Goal: Task Accomplishment & Management: Use online tool/utility

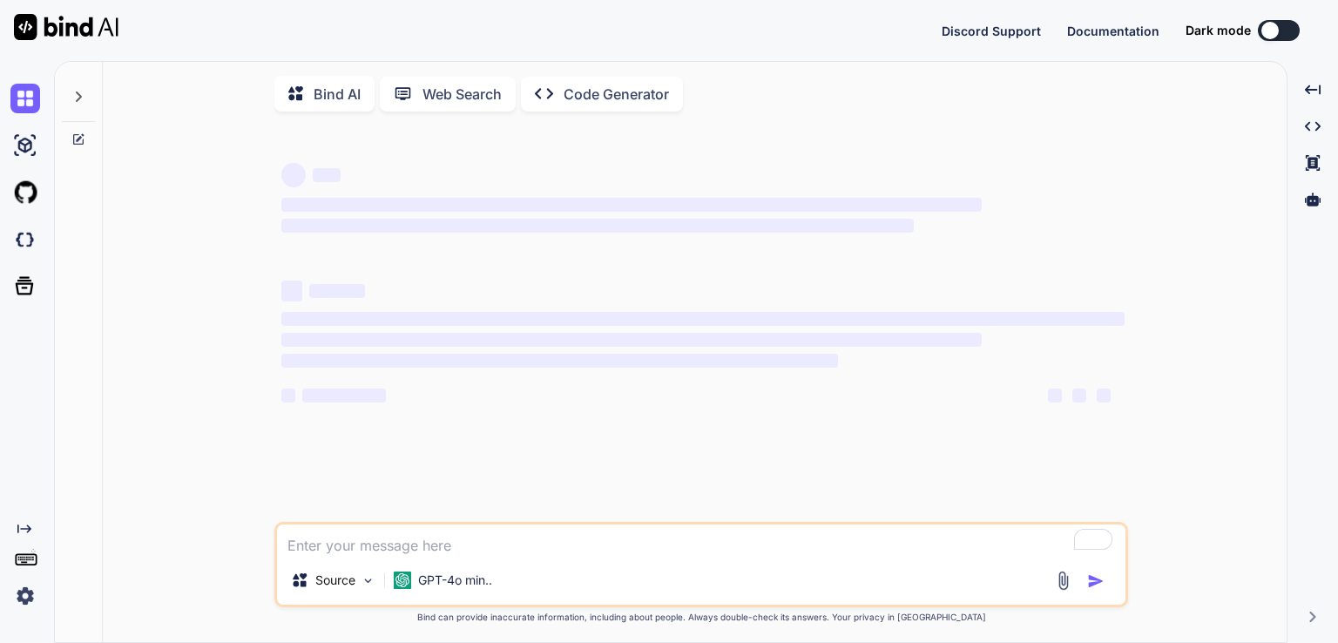
click at [319, 97] on p "Bind AI" at bounding box center [337, 94] width 47 height 21
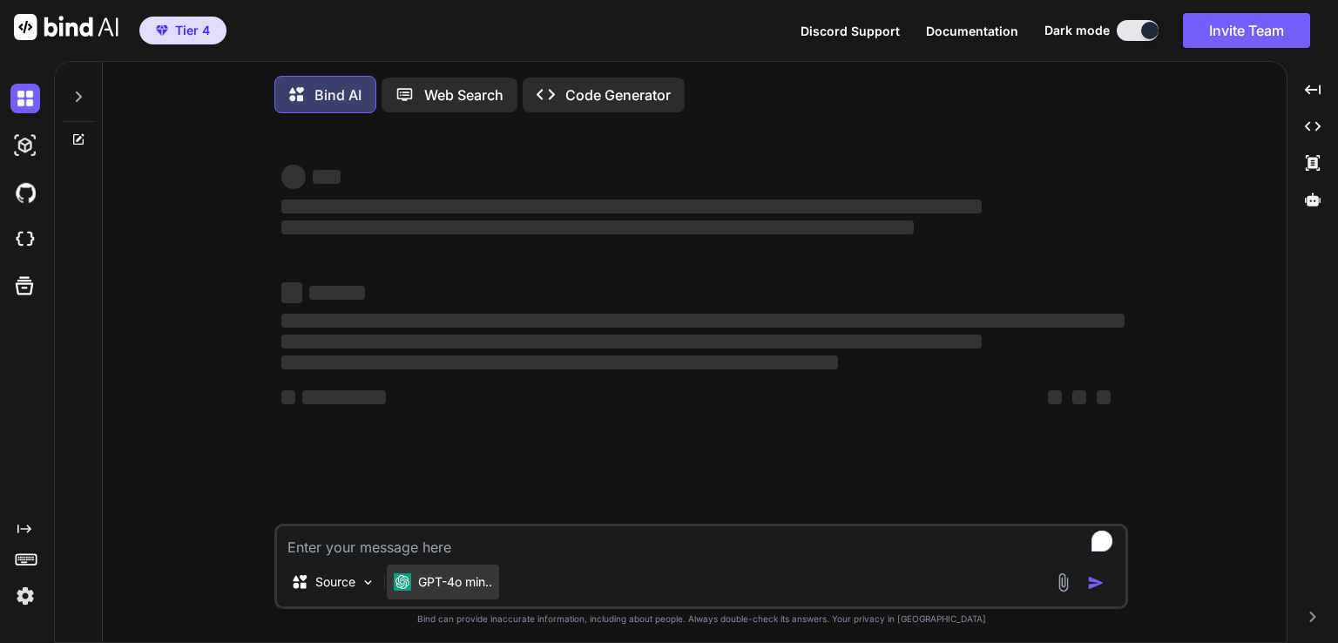
click at [439, 591] on p "GPT-4o min.." at bounding box center [455, 581] width 74 height 17
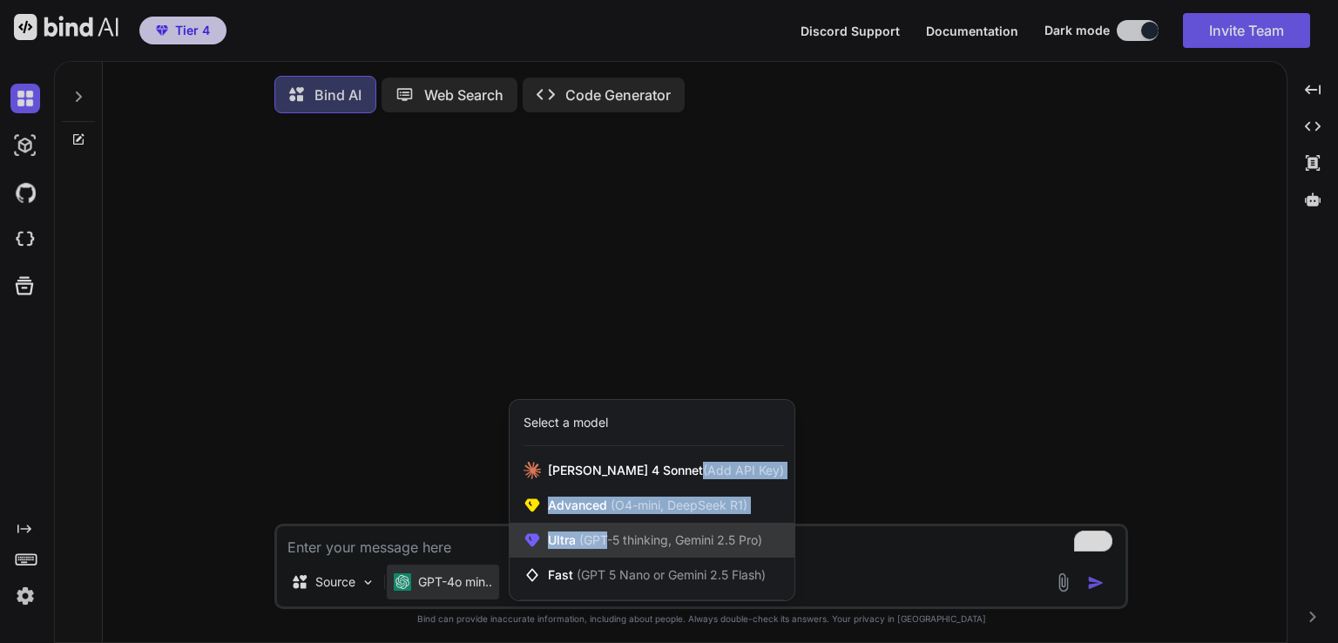
drag, startPoint x: 648, startPoint y: 483, endPoint x: 606, endPoint y: 545, distance: 74.7
click at [606, 545] on div "[PERSON_NAME] 4 Sonnet (Add API Key) Advanced (O4-mini, DeepSeek R1) Ultra (GPT…" at bounding box center [652, 522] width 285 height 139
click at [606, 545] on span "(GPT-5 thinking, Gemini 2.5 Pro)" at bounding box center [669, 539] width 186 height 15
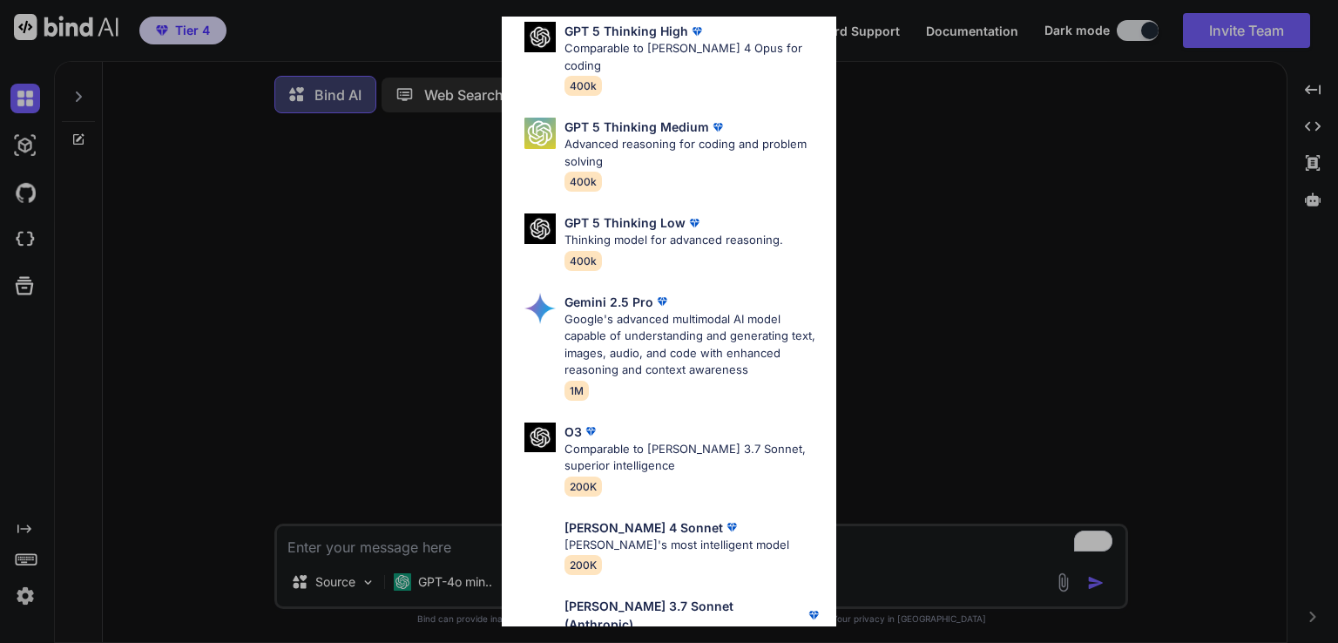
scroll to position [192, 0]
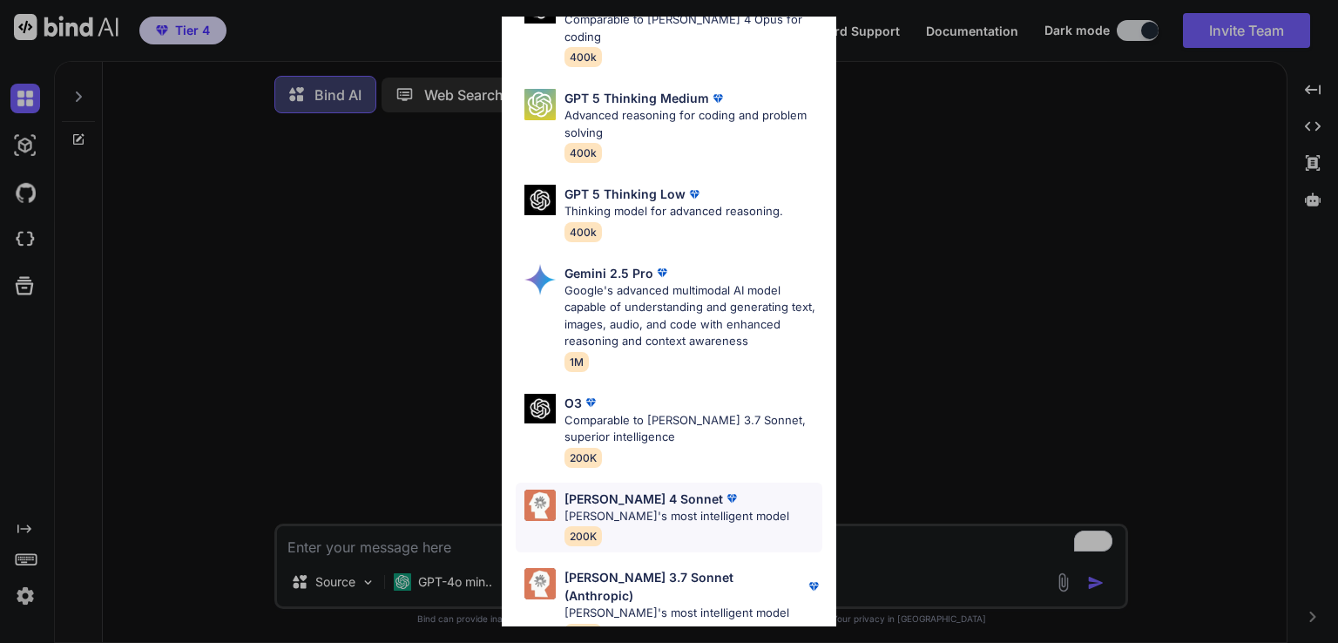
click at [676, 508] on p "[PERSON_NAME]'s most intelligent model" at bounding box center [677, 516] width 225 height 17
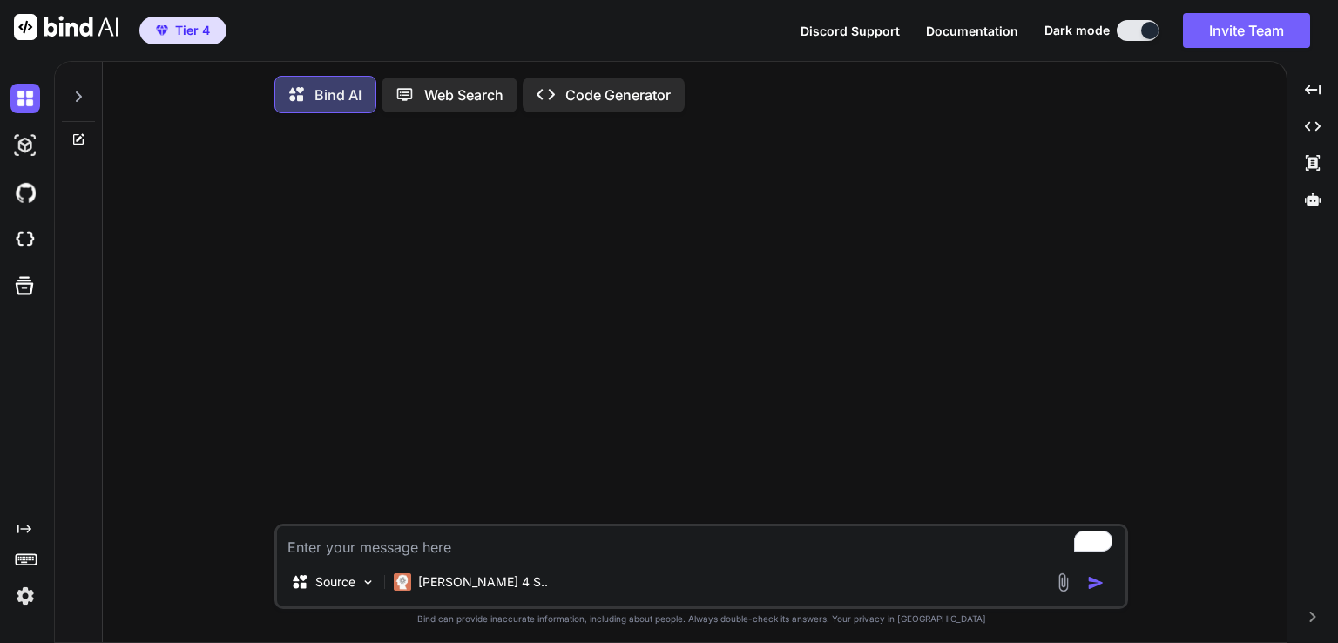
click at [412, 553] on textarea "To enrich screen reader interactions, please activate Accessibility in Grammarl…" at bounding box center [701, 541] width 849 height 31
type textarea "x"
type textarea "c"
type textarea "x"
type textarea "ch"
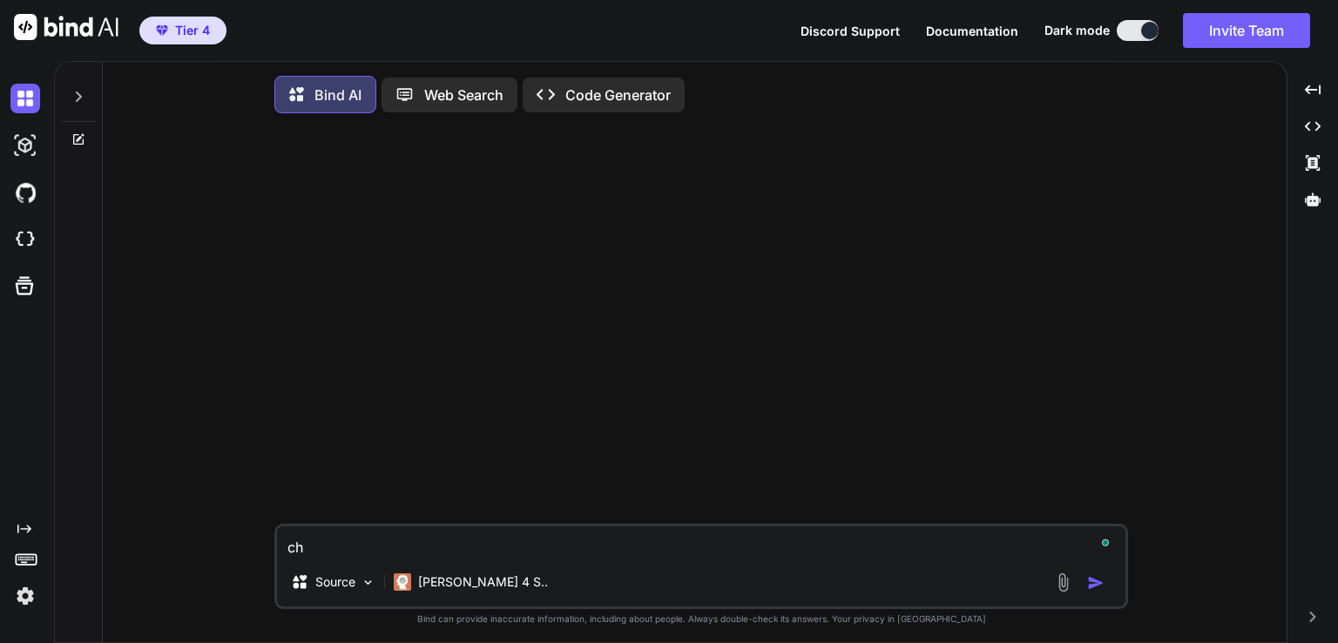
type textarea "x"
type textarea "che"
type textarea "x"
type textarea "ch"
type textarea "x"
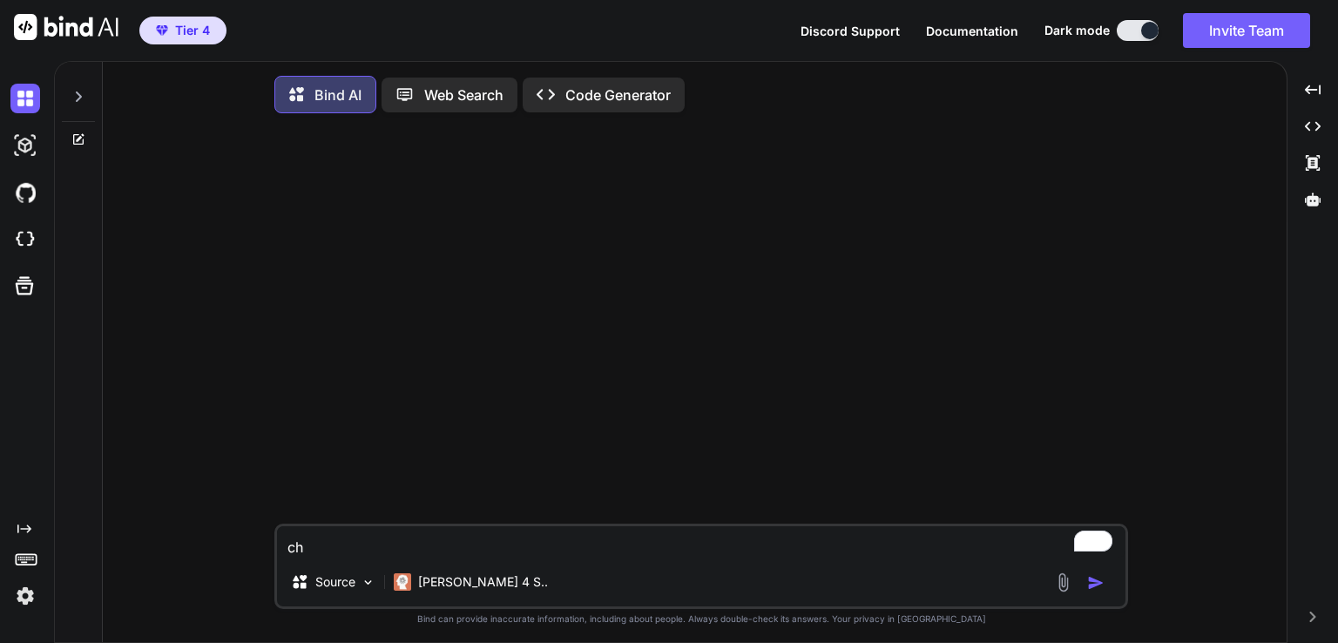
type textarea "c"
type textarea "x"
type textarea "w"
type textarea "x"
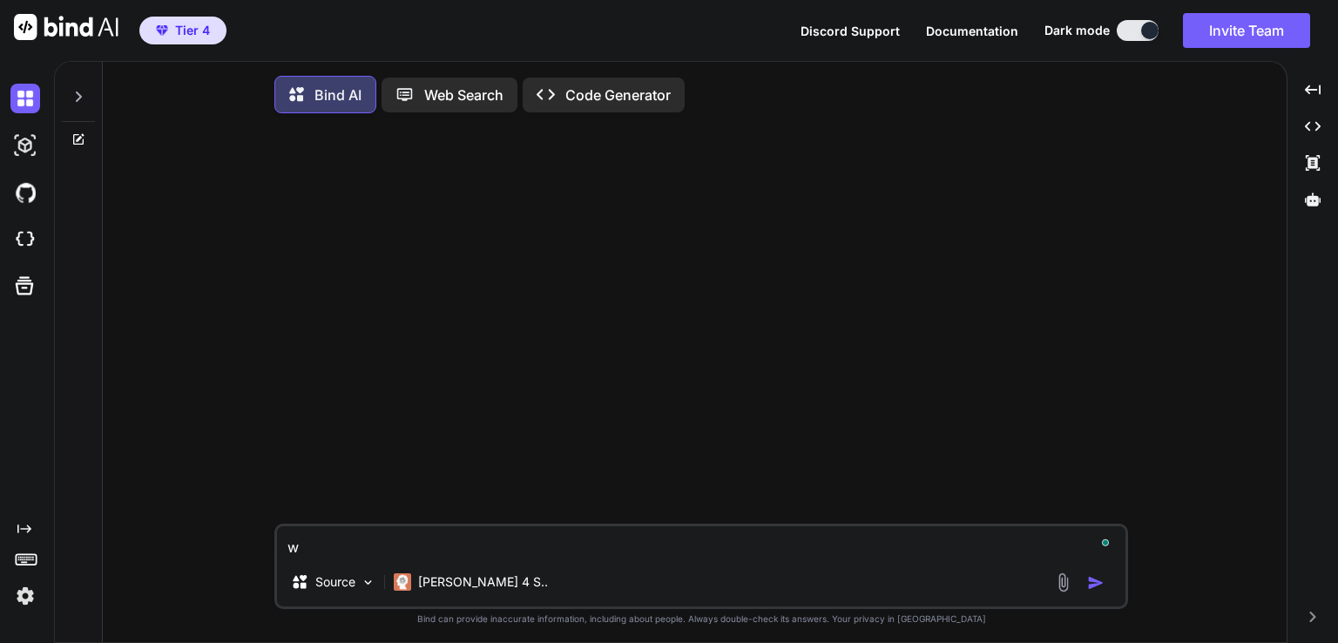
type textarea "wr"
type textarea "x"
type textarea "wri"
type textarea "x"
type textarea "writ"
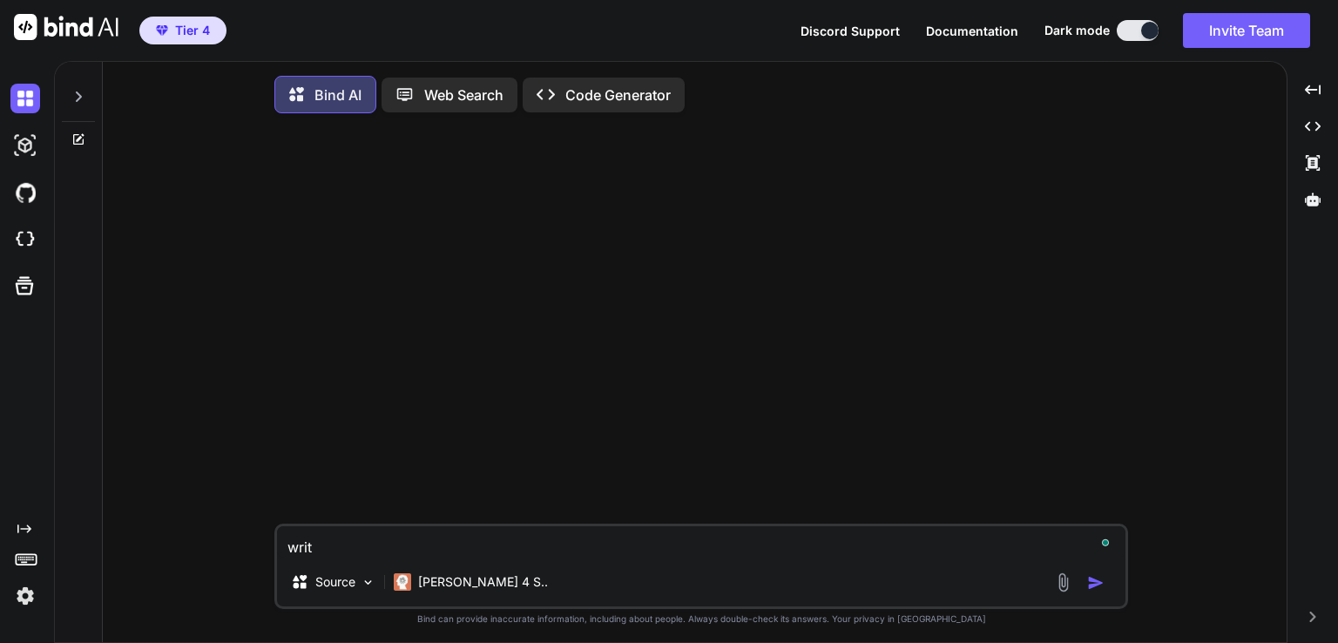
type textarea "x"
type textarea "write"
type textarea "x"
type textarea "write"
type textarea "x"
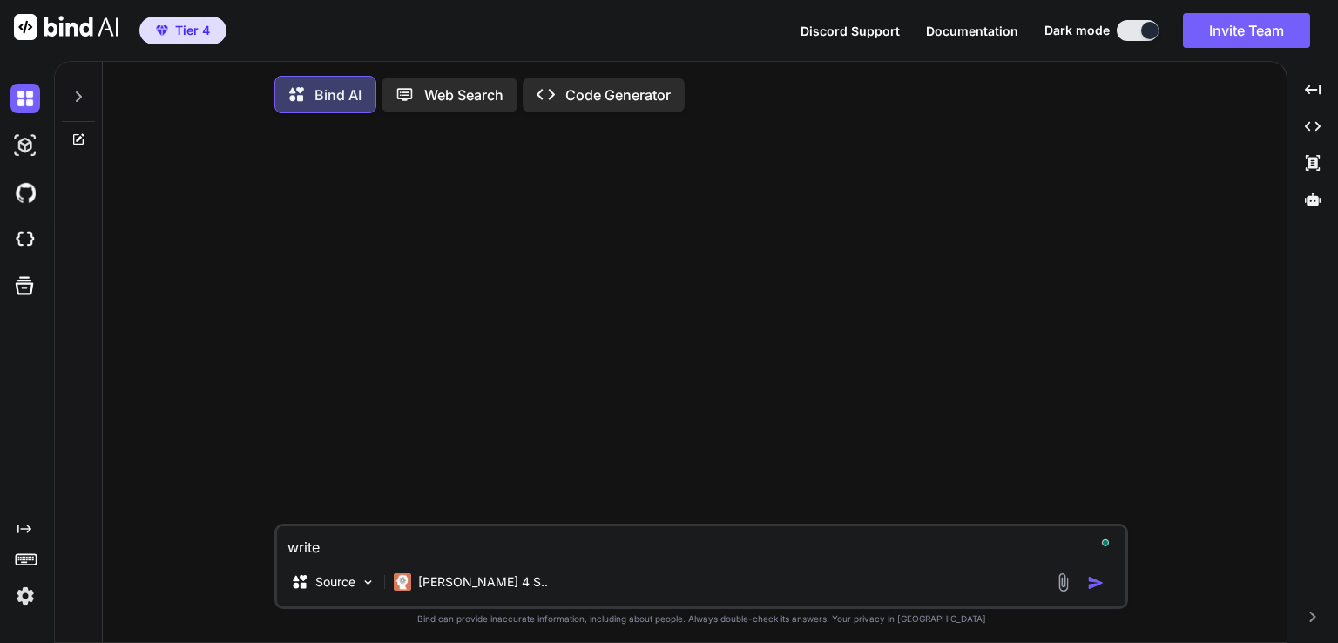
type textarea "write m"
type textarea "x"
type textarea "write me"
type textarea "x"
type textarea "write me"
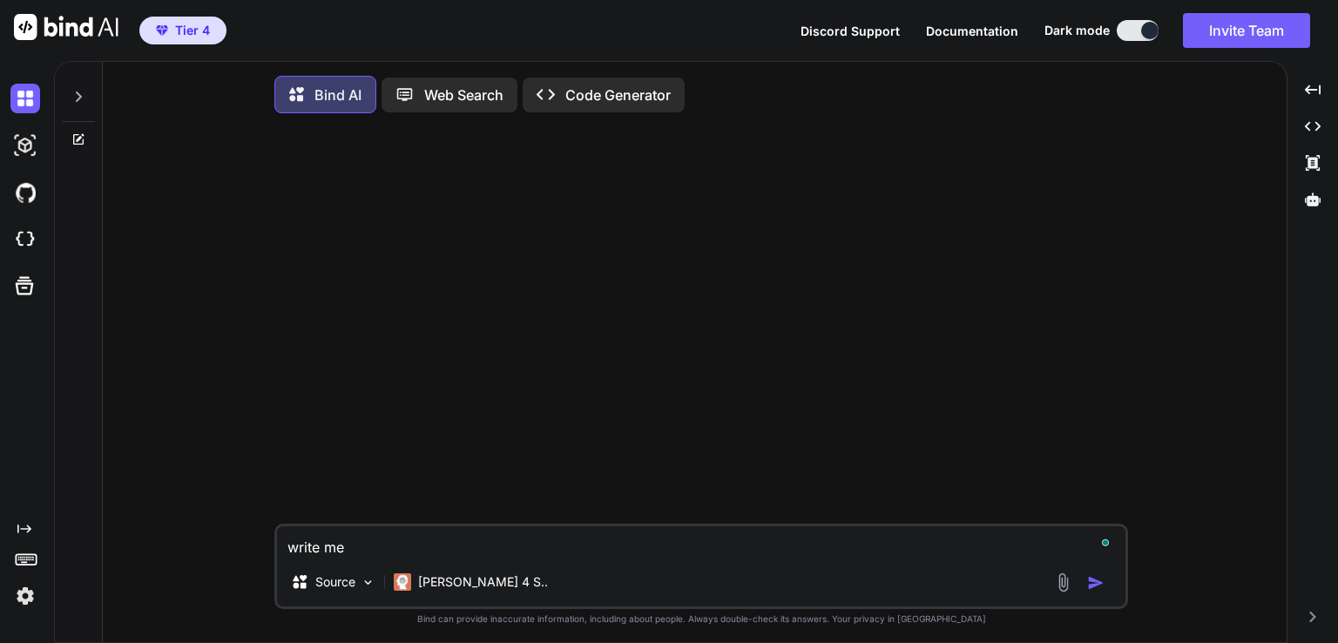
type textarea "x"
type textarea "write me a"
type textarea "x"
type textarea "write me a"
type textarea "x"
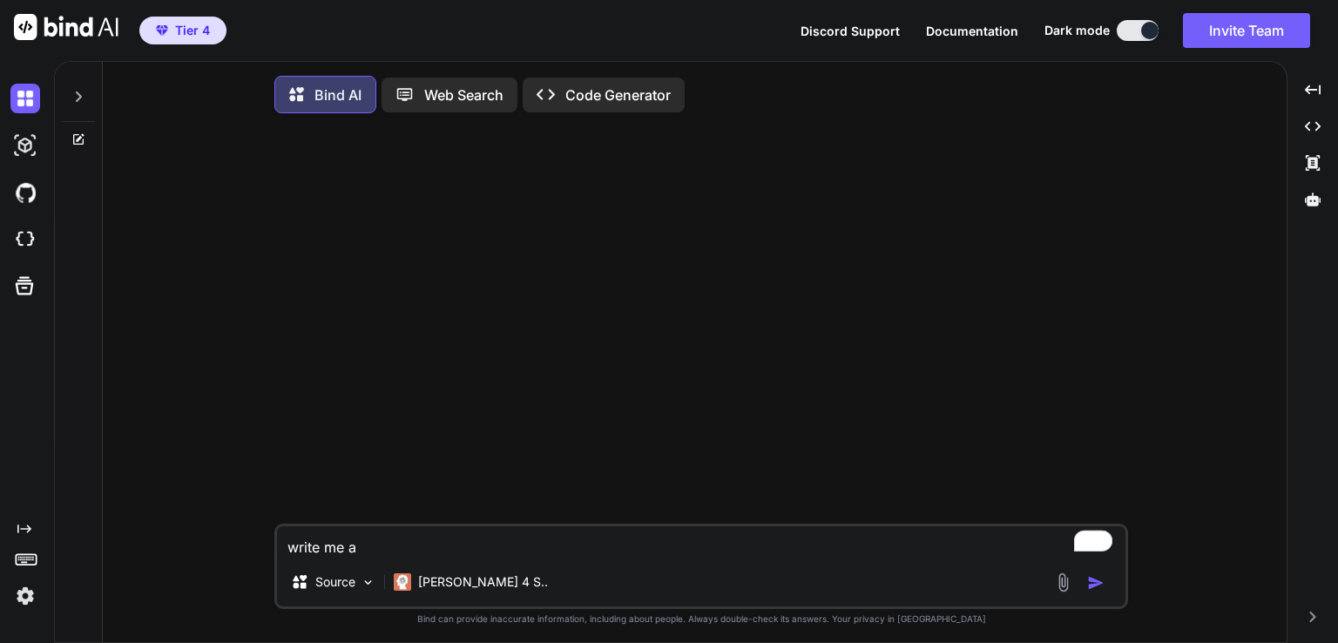
type textarea "write me a s"
type textarea "x"
type textarea "write me a sc"
type textarea "x"
type textarea "write me a scr"
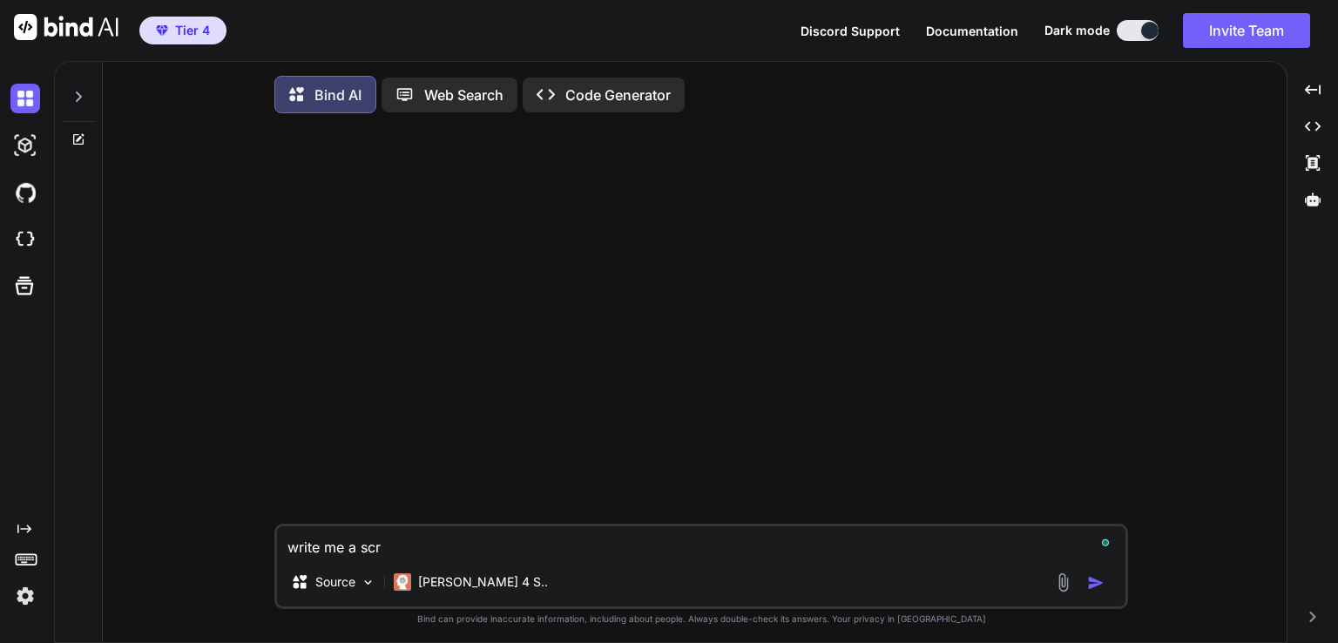
type textarea "x"
type textarea "write me a scri"
type textarea "x"
type textarea "write me a scrip"
type textarea "x"
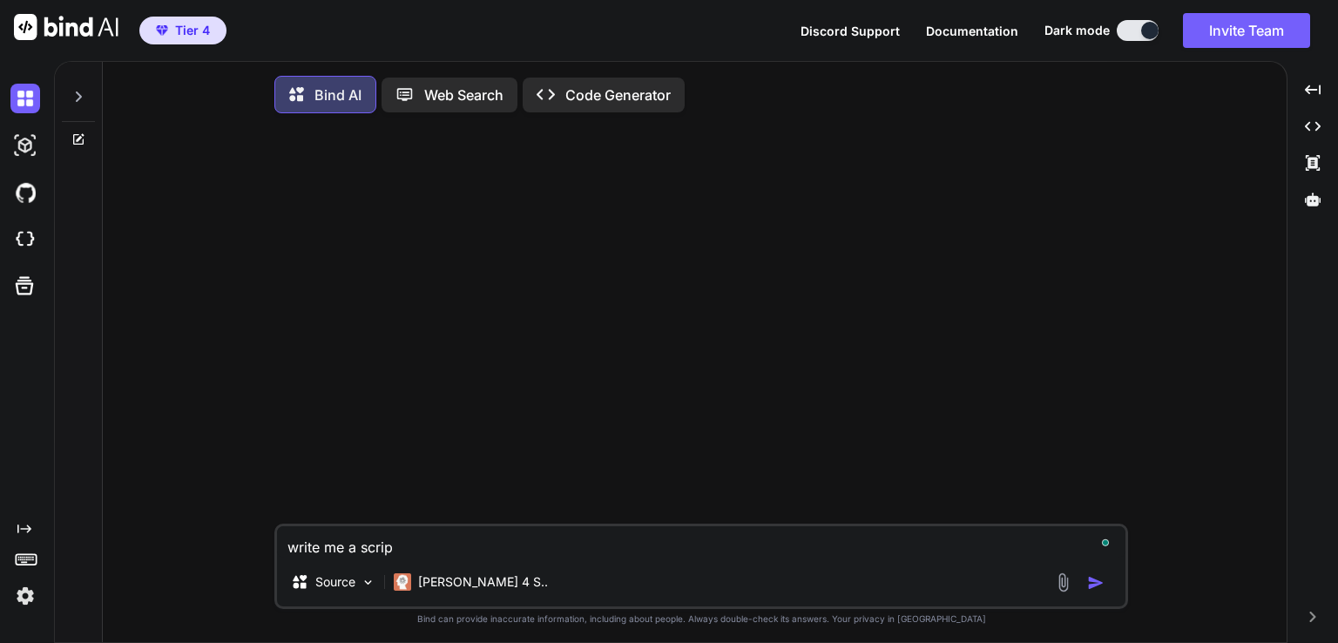
type textarea "write me a script"
type textarea "x"
type textarea "write me a script"
type textarea "x"
type textarea "write me a script f"
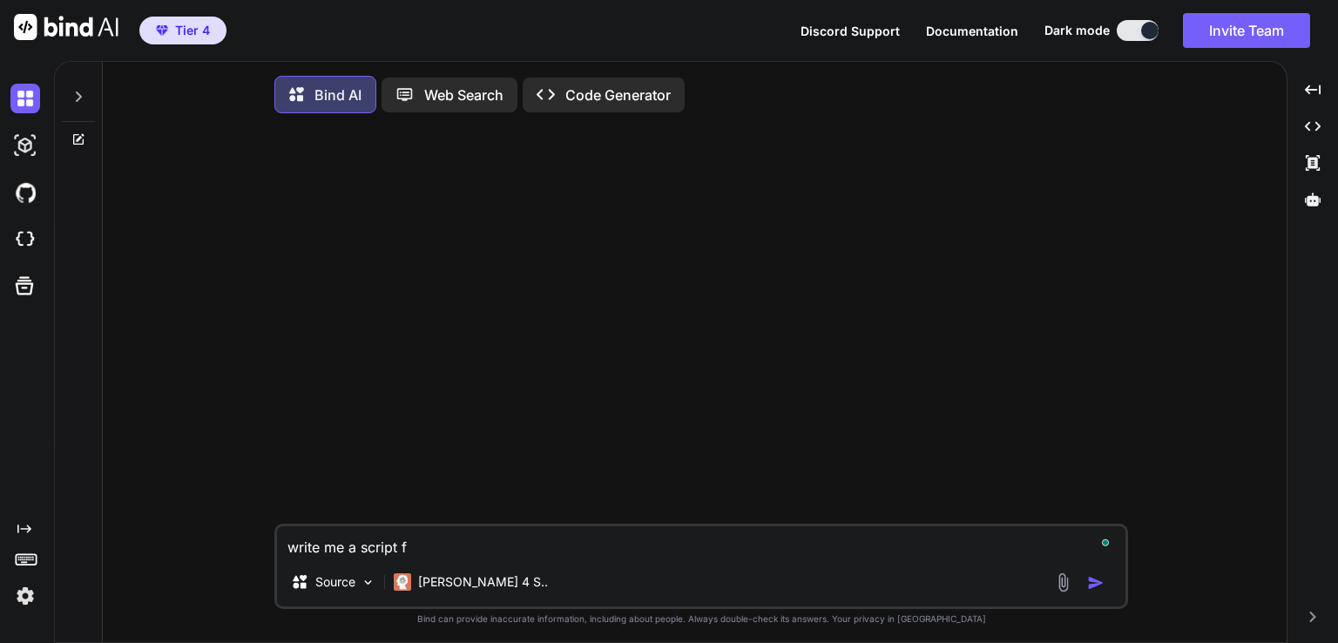
type textarea "x"
type textarea "write me a script fo"
type textarea "x"
type textarea "write me a script for"
type textarea "x"
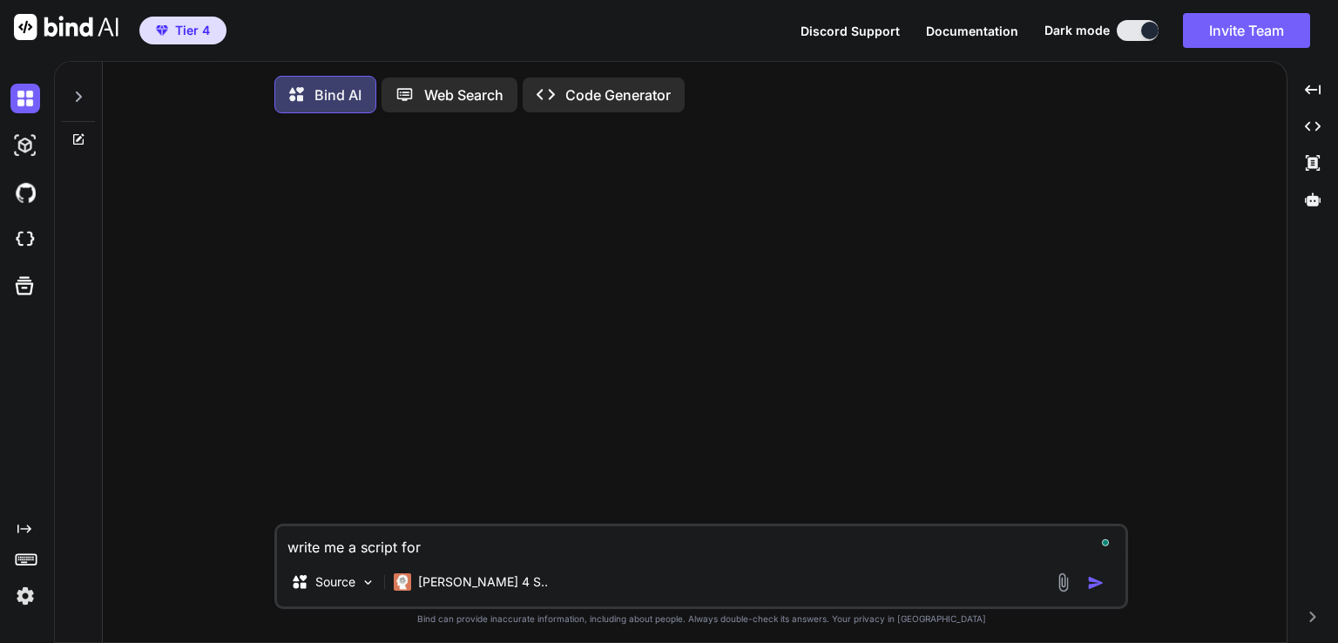
type textarea "write me a script for"
type textarea "x"
type textarea "write me a script for t"
type textarea "x"
type textarea "write me a script for th"
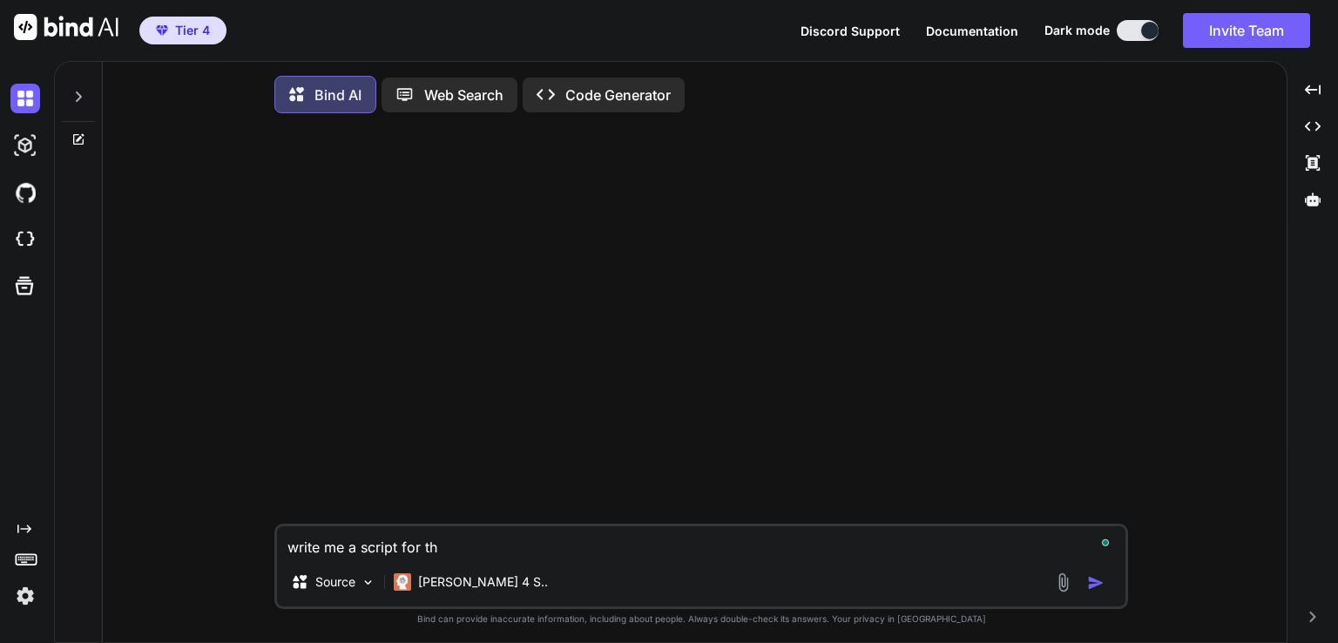
type textarea "x"
type textarea "write me a script for thi"
type textarea "x"
type textarea "write me a script for this"
type textarea "x"
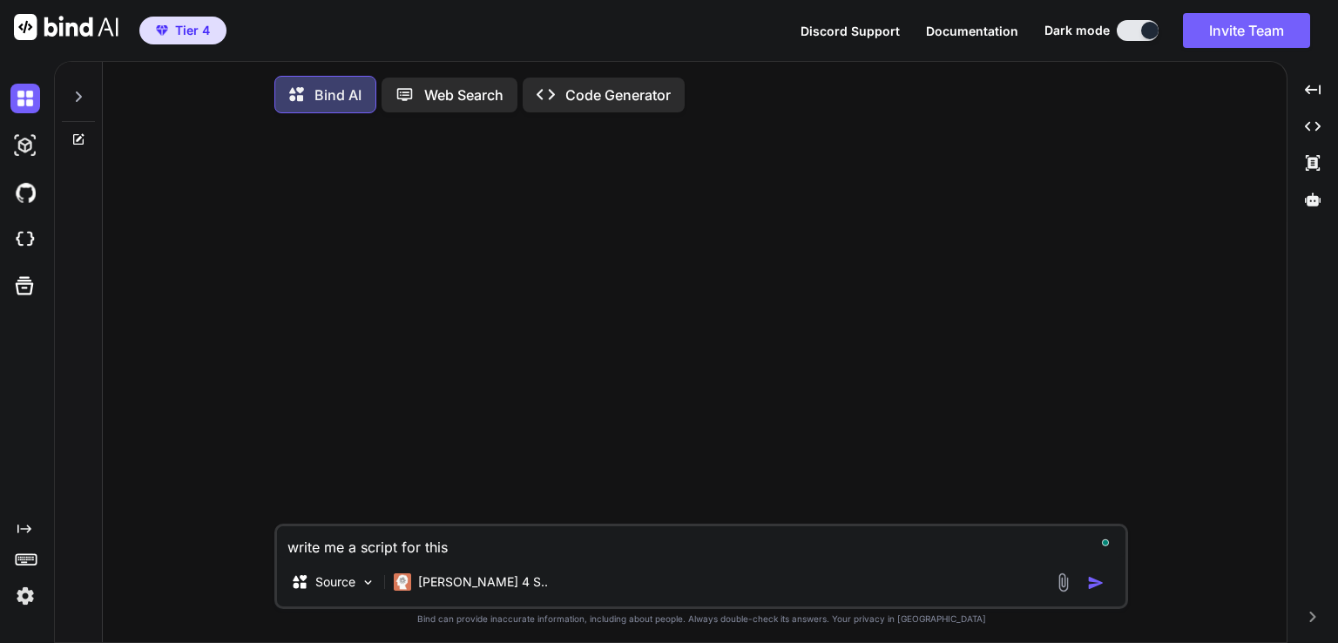
type textarea "write me a script for this"
type textarea "x"
type textarea "write me a script for this v"
type textarea "x"
type textarea "write me a script for this vi"
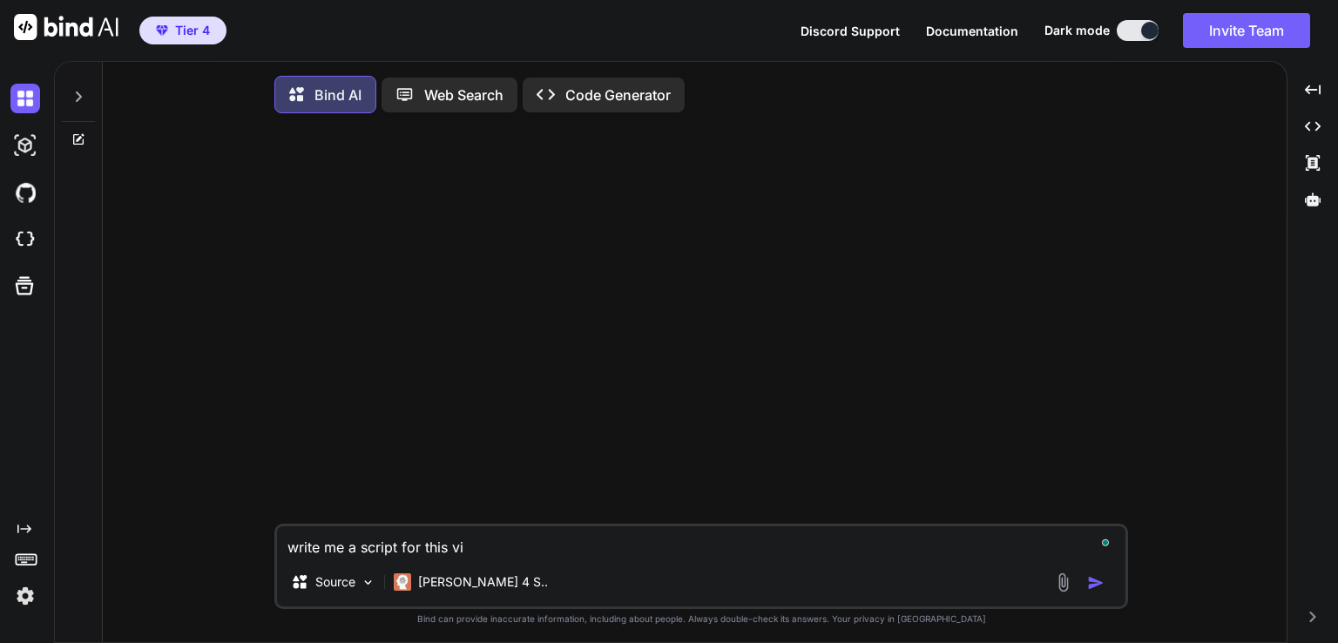
type textarea "x"
type textarea "write me a script for this vid"
type textarea "x"
type textarea "write me a script for this vide"
type textarea "x"
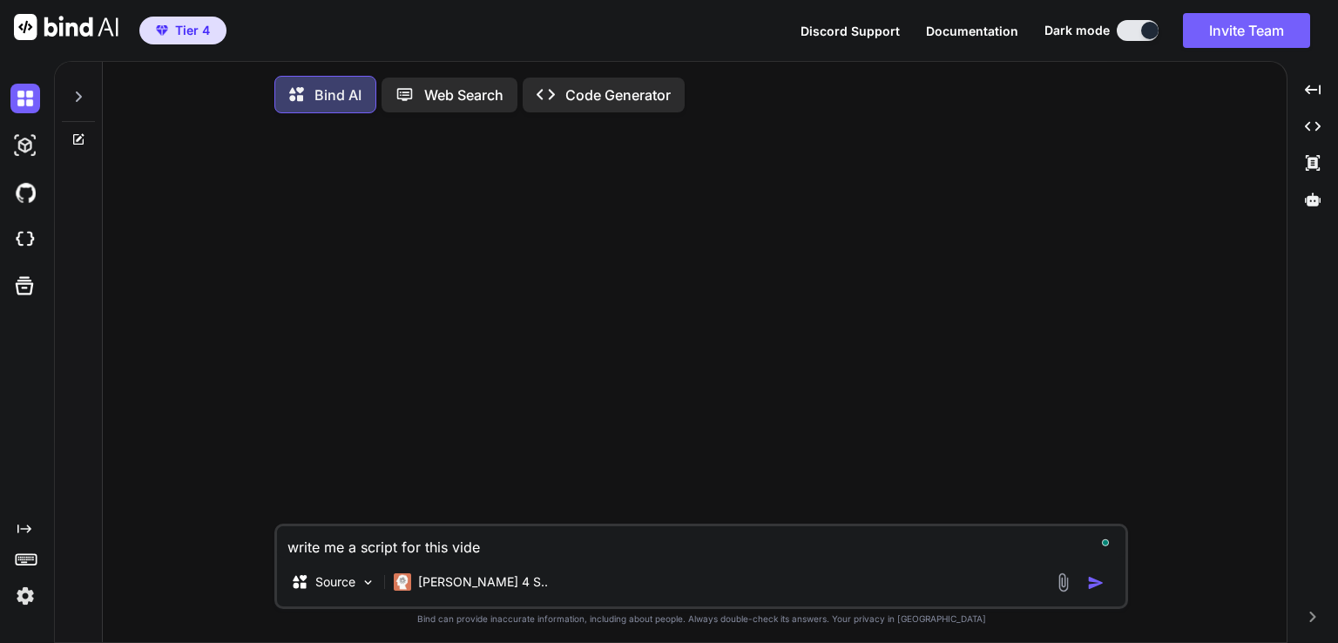
type textarea "write me a script for this video"
type textarea "x"
type textarea "write me a script for this video"
type textarea "x"
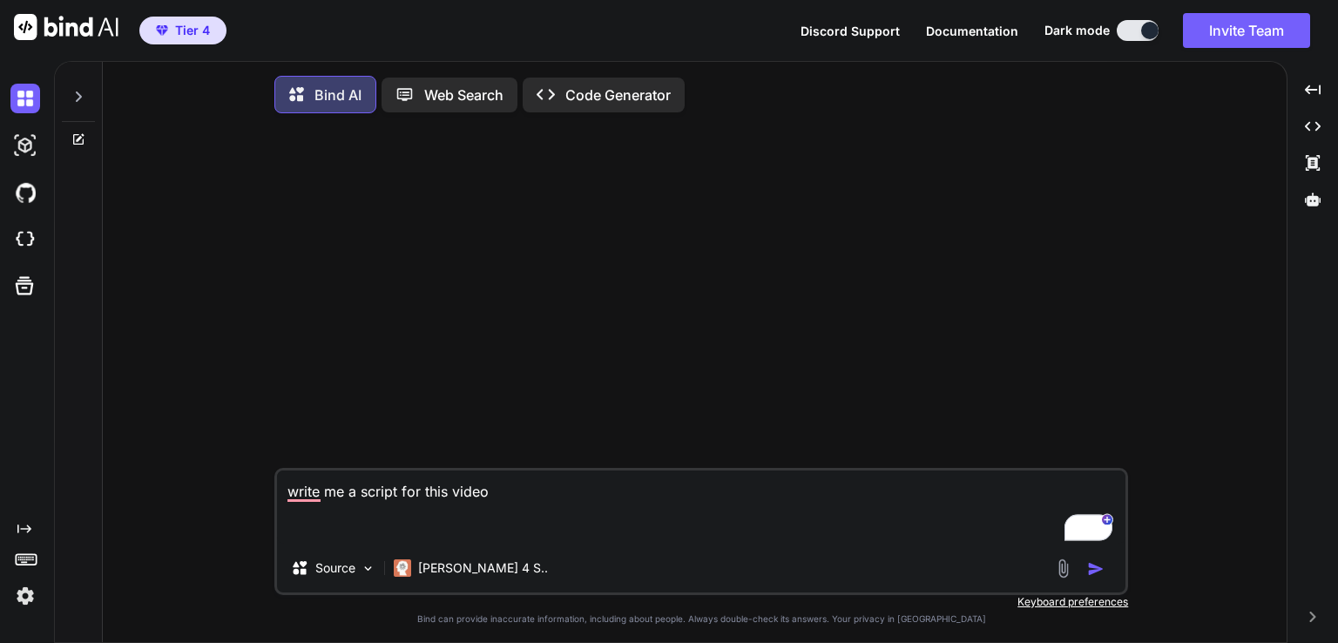
type textarea "write me a script for this video"
paste textarea "Video 11: The Generational Curse: Healing Ancestral Wounds • Epigenetics and in…"
type textarea "x"
type textarea "write me a script for this video Video 11: The Generational Curse: Healing Ance…"
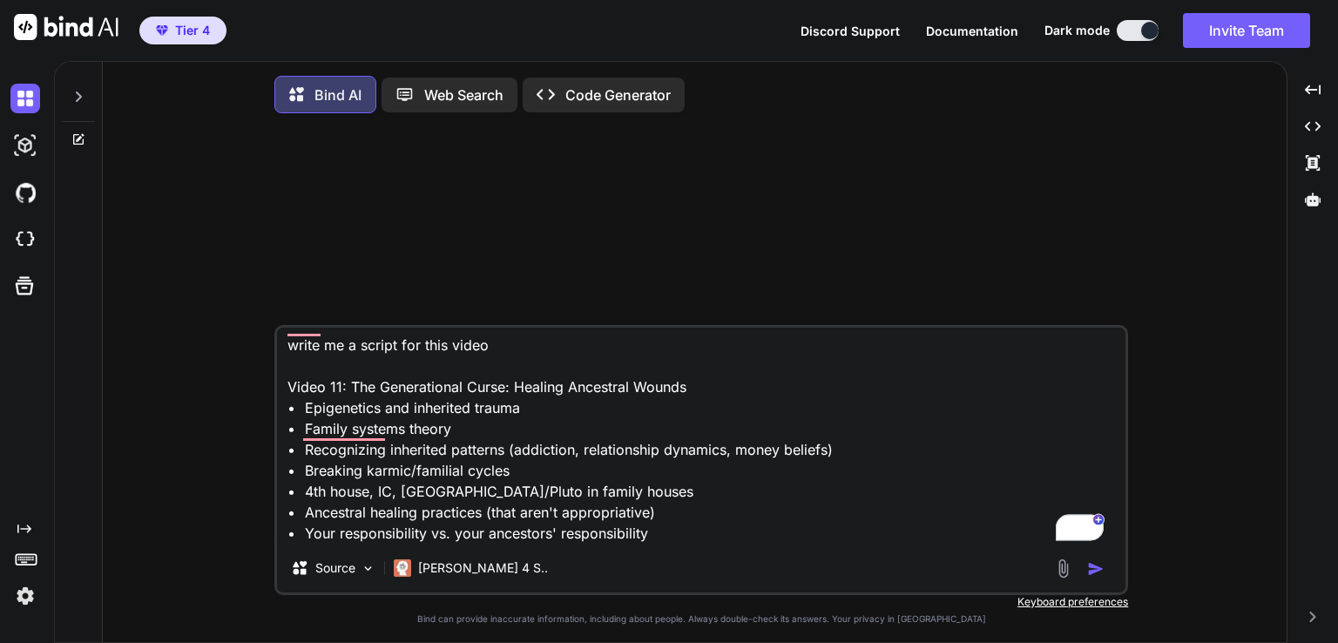
type textarea "x"
type textarea "write me a script for this video Video 11: The Generational Curse: Healing Ance…"
type textarea "x"
type textarea "write me a script for this video Video 11: The Generational Curse: Healing Ance…"
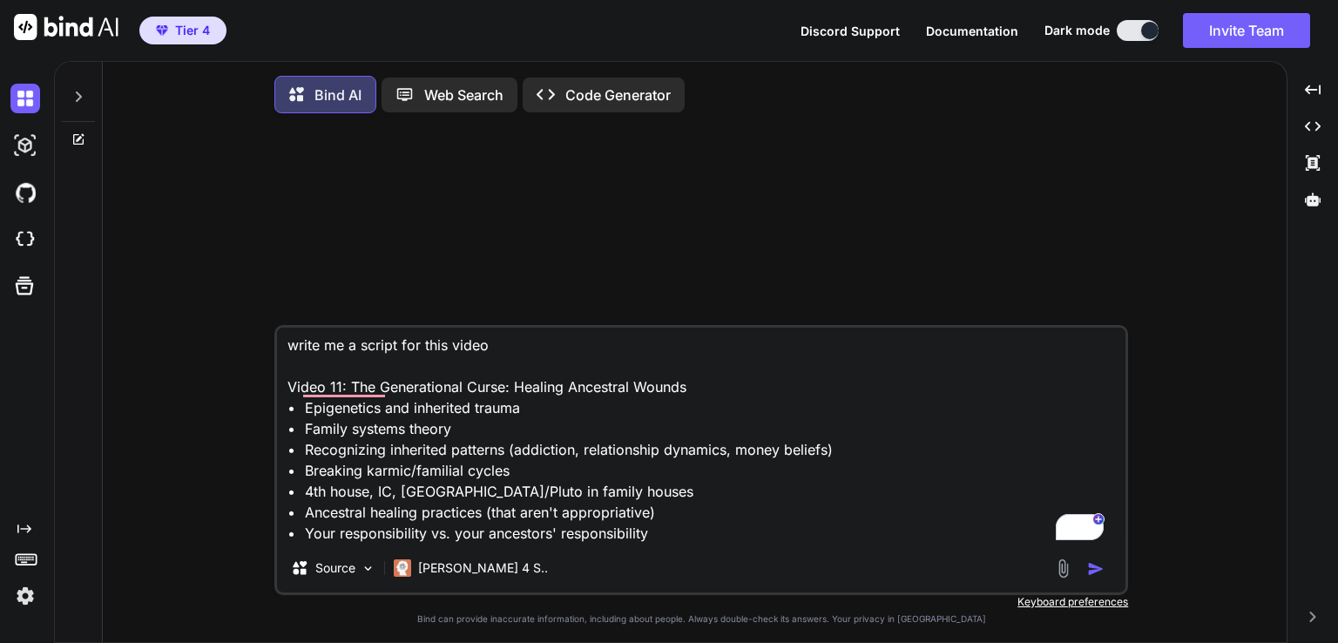
type textarea "x"
type textarea "write me a script for this video Video 11: The Generational Curse: Healing Ance…"
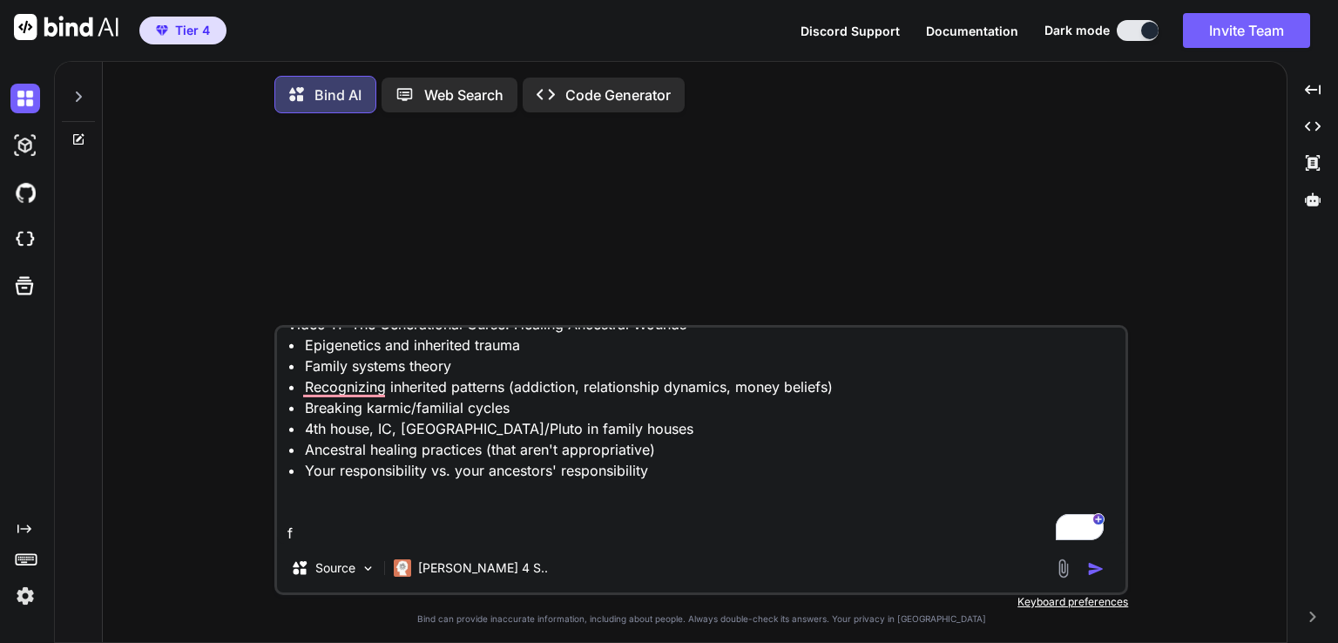
type textarea "x"
type textarea "write me a script for this video Video 11: The Generational Curse: Healing Ance…"
type textarea "x"
type textarea "write me a script for this video Video 11: The Generational Curse: Healing Ance…"
type textarea "x"
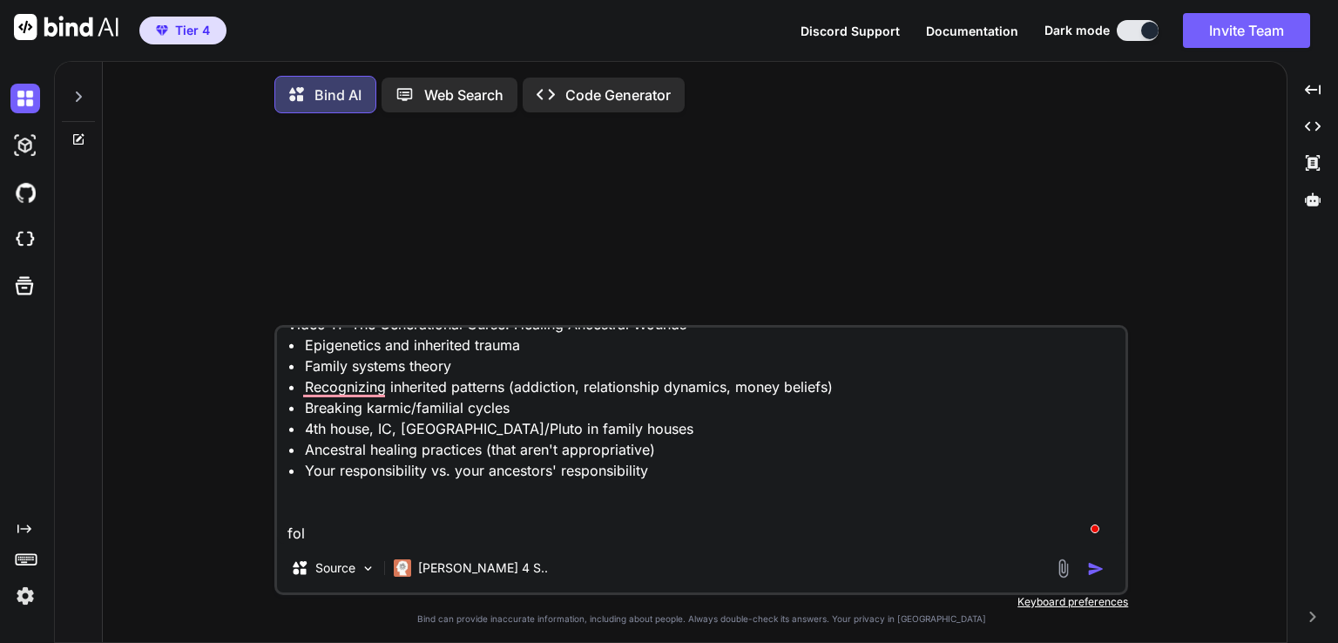
type textarea "write me a script for this video Video 11: The Generational Curse: Healing Ance…"
type textarea "x"
type textarea "write me a script for this video Video 11: The Generational Curse: Healing Ance…"
type textarea "x"
type textarea "write me a script for this video Video 11: The Generational Curse: Healing Ance…"
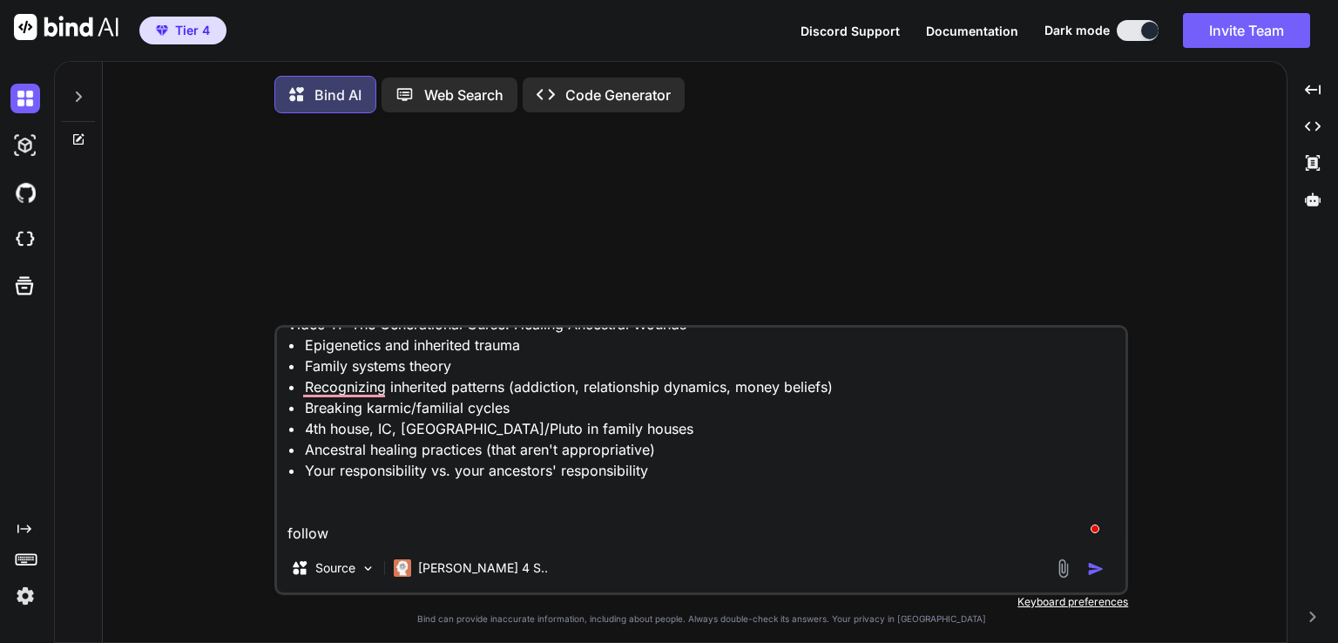
type textarea "x"
type textarea "write me a script for this video Video 11: The Generational Curse: Healing Ance…"
type textarea "x"
type textarea "write me a script for this video Video 11: The Generational Curse: Healing Ance…"
type textarea "x"
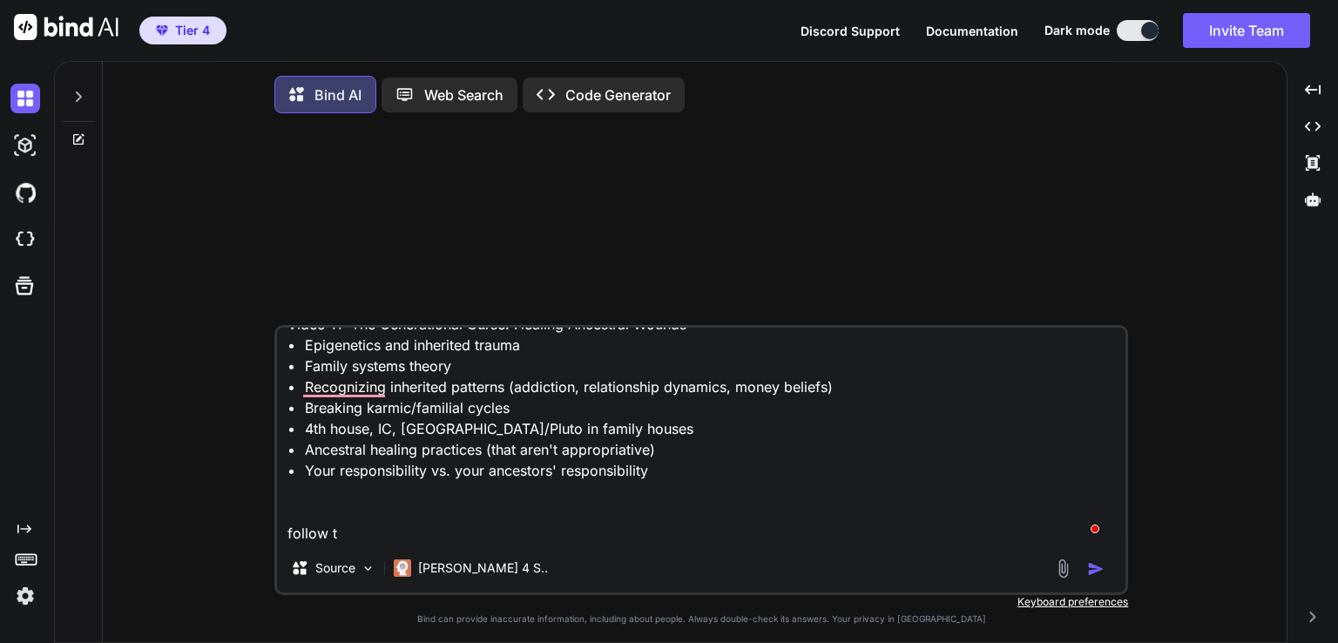
type textarea "write me a script for this video Video 11: The Generational Curse: Healing Ance…"
type textarea "x"
type textarea "write me a script for this video Video 11: The Generational Curse: Healing Ance…"
type textarea "x"
type textarea "write me a script for this video Video 11: The Generational Curse: Healing Ance…"
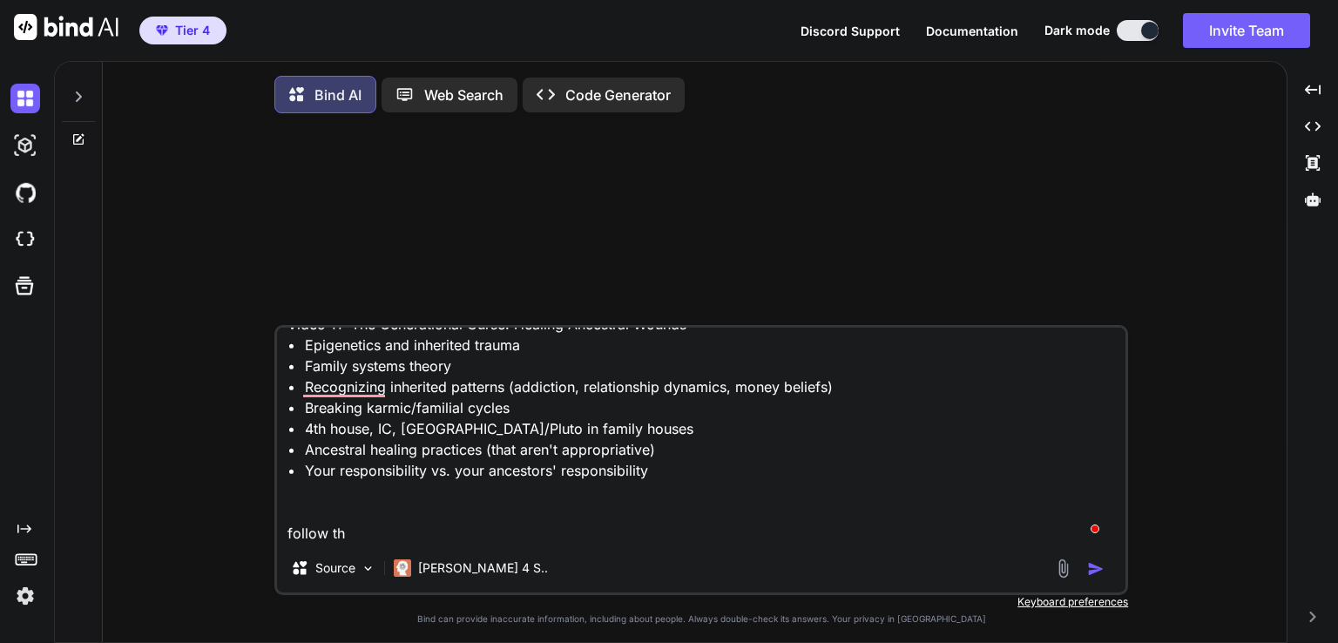
type textarea "x"
type textarea "write me a script for this video Video 11: The Generational Curse: Healing Ance…"
type textarea "x"
type textarea "write me a script for this video Video 11: The Generational Curse: Healing Ance…"
type textarea "x"
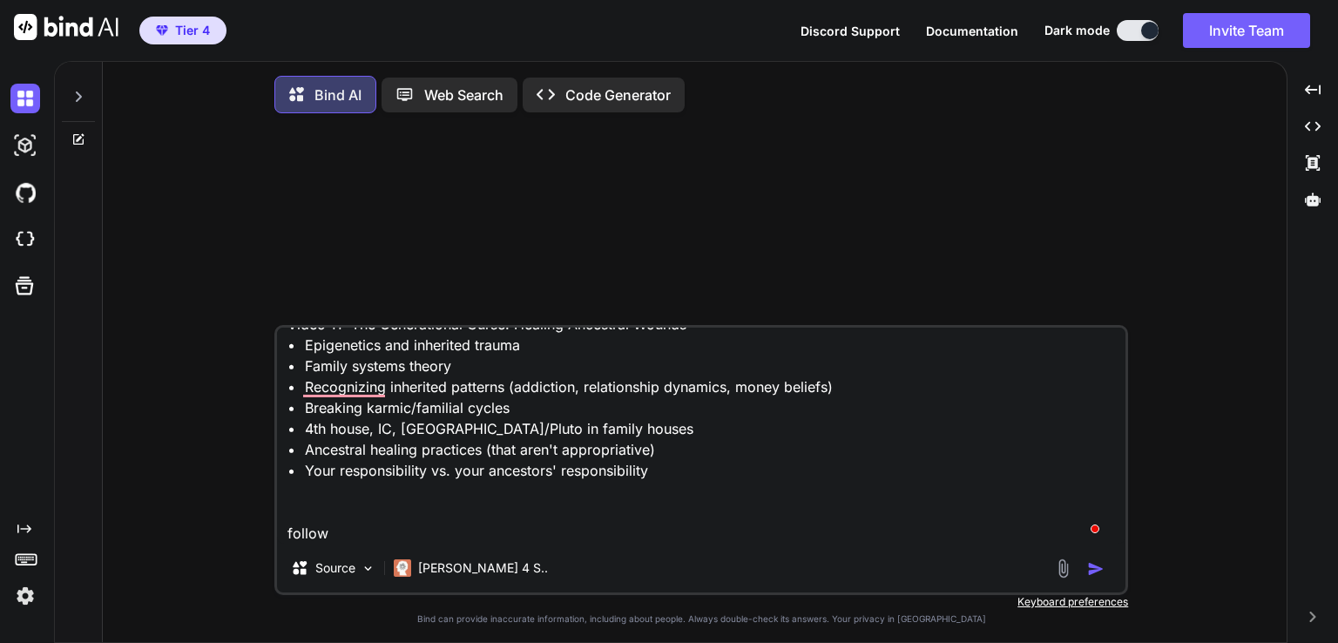
type textarea "write me a script for this video Video 11: The Generational Curse: Healing Ance…"
type textarea "x"
type textarea "write me a script for this video Video 11: The Generational Curse: Healing Ance…"
type textarea "x"
type textarea "write me a script for this video Video 11: The Generational Curse: Healing Ance…"
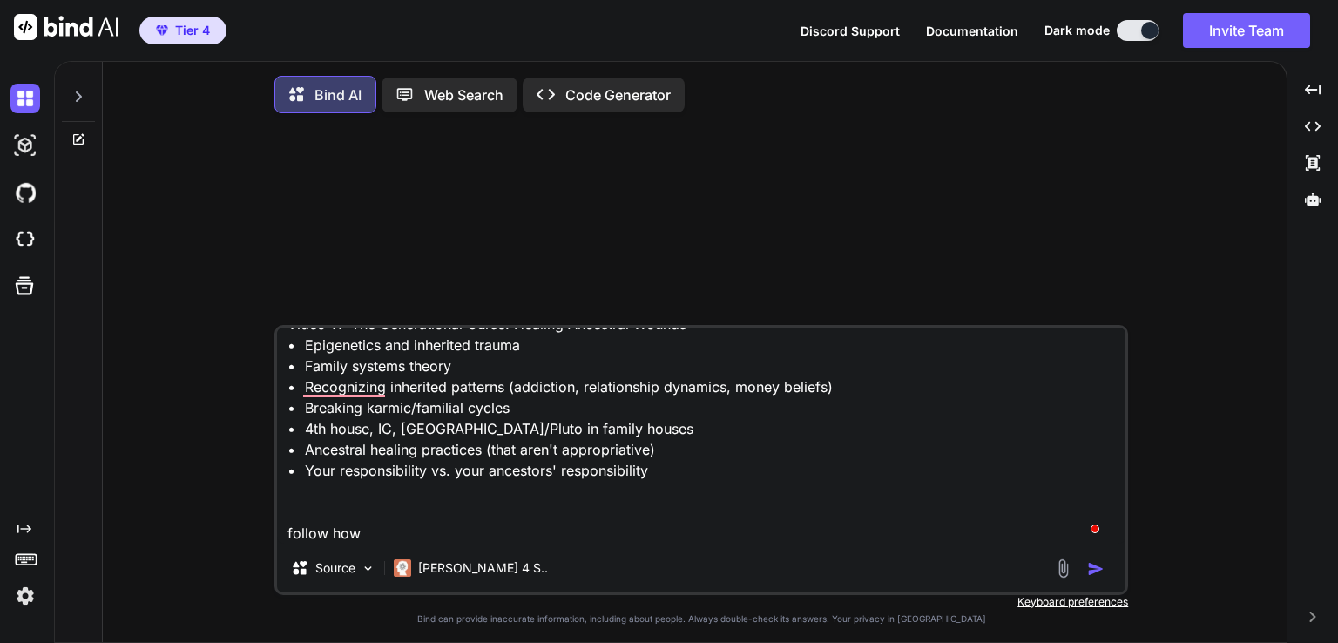
type textarea "x"
type textarea "write me a script for this video Video 11: The Generational Curse: Healing Ance…"
type textarea "x"
type textarea "write me a script for this video Video 11: The Generational Curse: Healing Ance…"
type textarea "x"
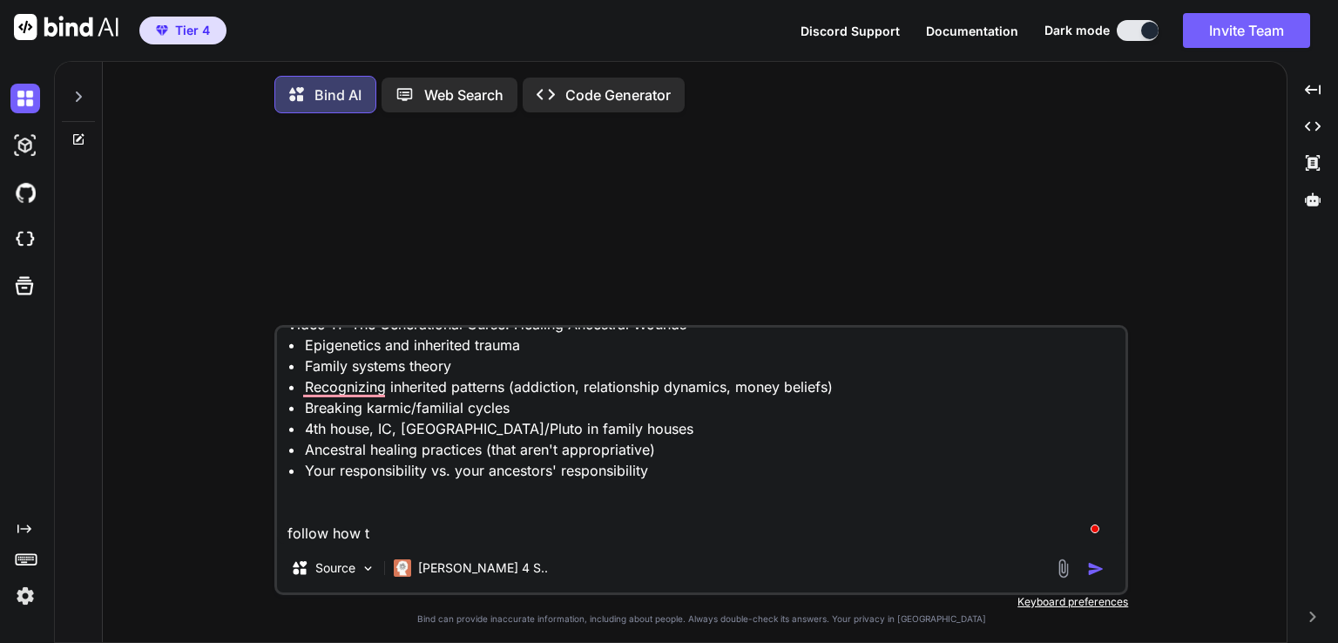
type textarea "write me a script for this video Video 11: The Generational Curse: Healing Ance…"
type textarea "x"
type textarea "write me a script for this video Video 11: The Generational Curse: Healing Ance…"
type textarea "x"
type textarea "write me a script for this video Video 11: The Generational Curse: Healing Ance…"
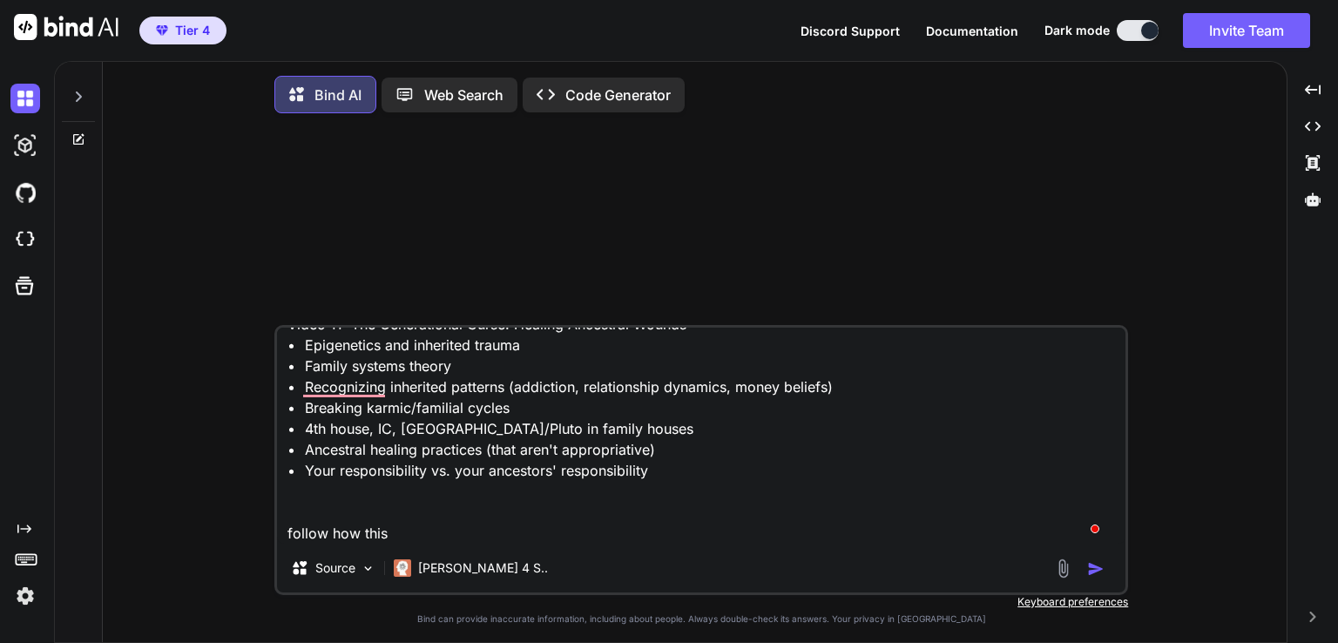
type textarea "x"
type textarea "write me a script for this video Video 11: The Generational Curse: Healing Ance…"
type textarea "x"
type textarea "write me a script for this video Video 11: The Generational Curse: Healing Ance…"
type textarea "x"
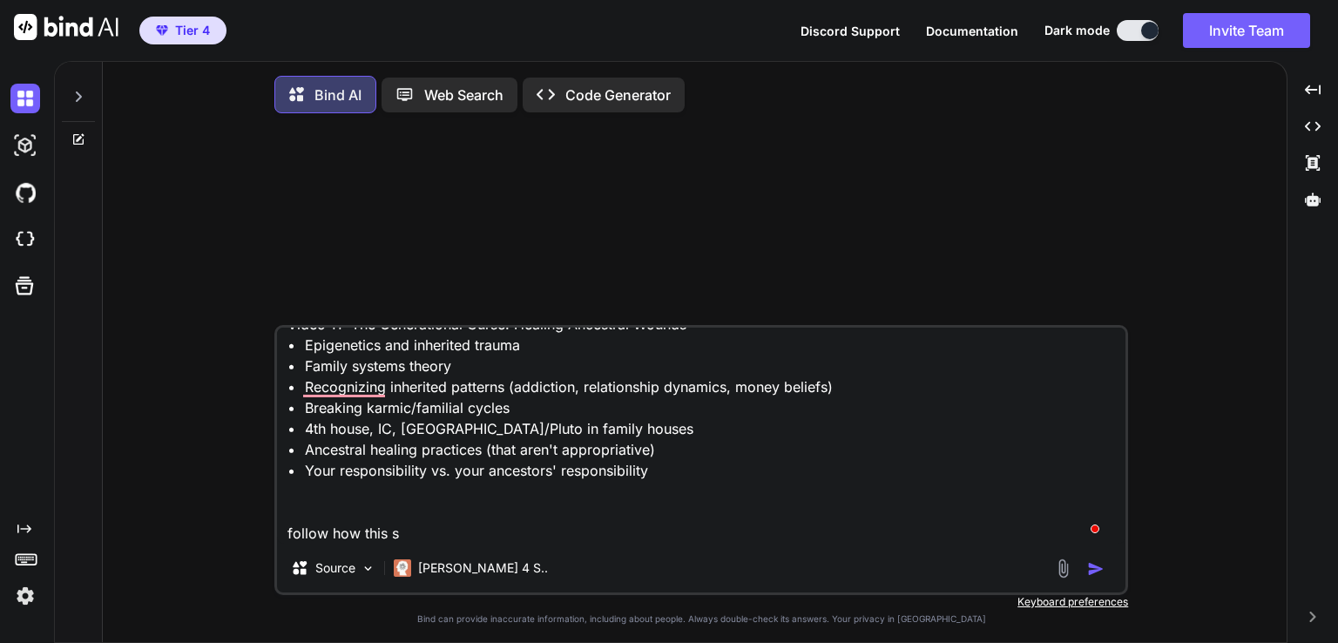
type textarea "write me a script for this video Video 11: The Generational Curse: Healing Ance…"
type textarea "x"
type textarea "write me a script for this video Video 11: The Generational Curse: Healing Ance…"
type textarea "x"
type textarea "write me a script for this video Video 11: The Generational Curse: Healing Ance…"
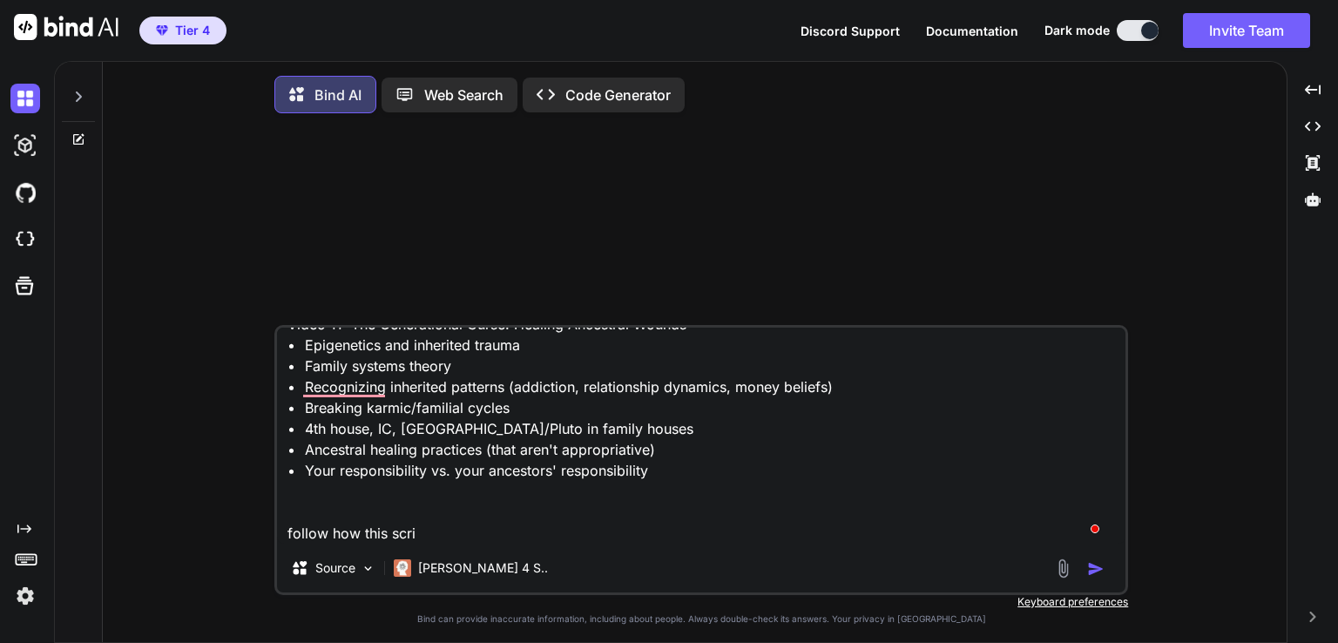
type textarea "x"
type textarea "write me a script for this video Video 11: The Generational Curse: Healing Ance…"
type textarea "x"
type textarea "write me a script for this video Video 11: The Generational Curse: Healing Ance…"
type textarea "x"
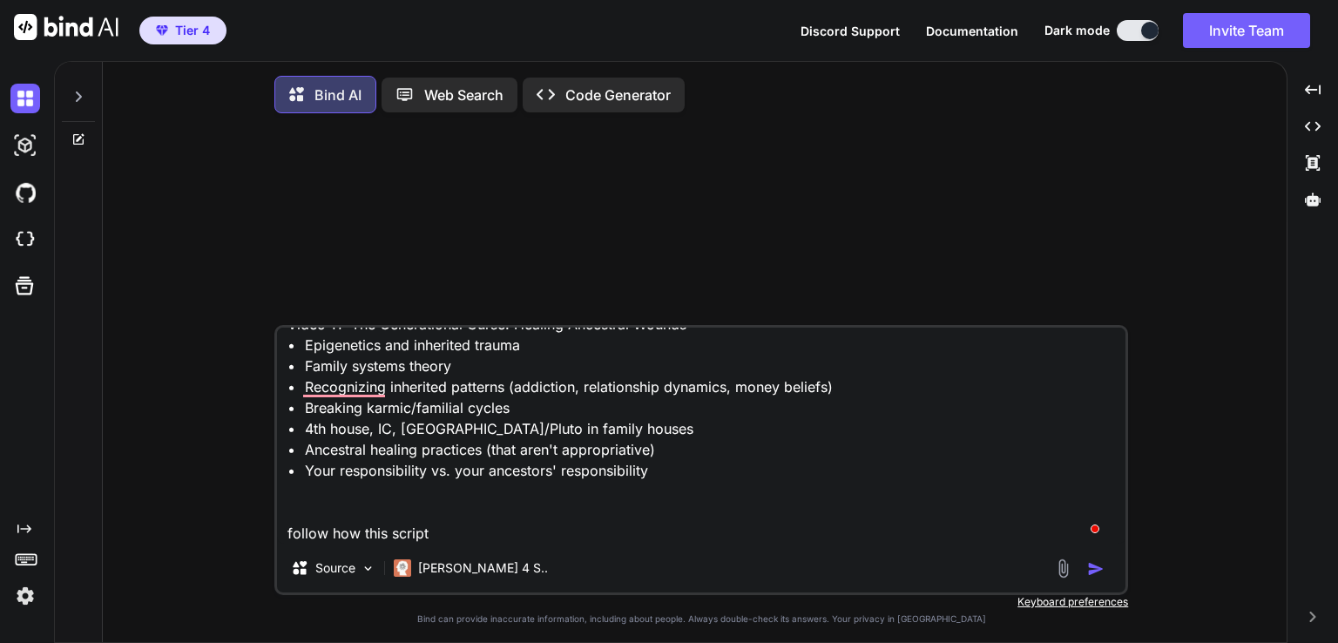
type textarea "write me a script for this video Video 11: The Generational Curse: Healing Ance…"
type textarea "x"
type textarea "write me a script for this video Video 11: The Generational Curse: Healing Ance…"
type textarea "x"
type textarea "write me a script for this video Video 11: The Generational Curse: Healing Ance…"
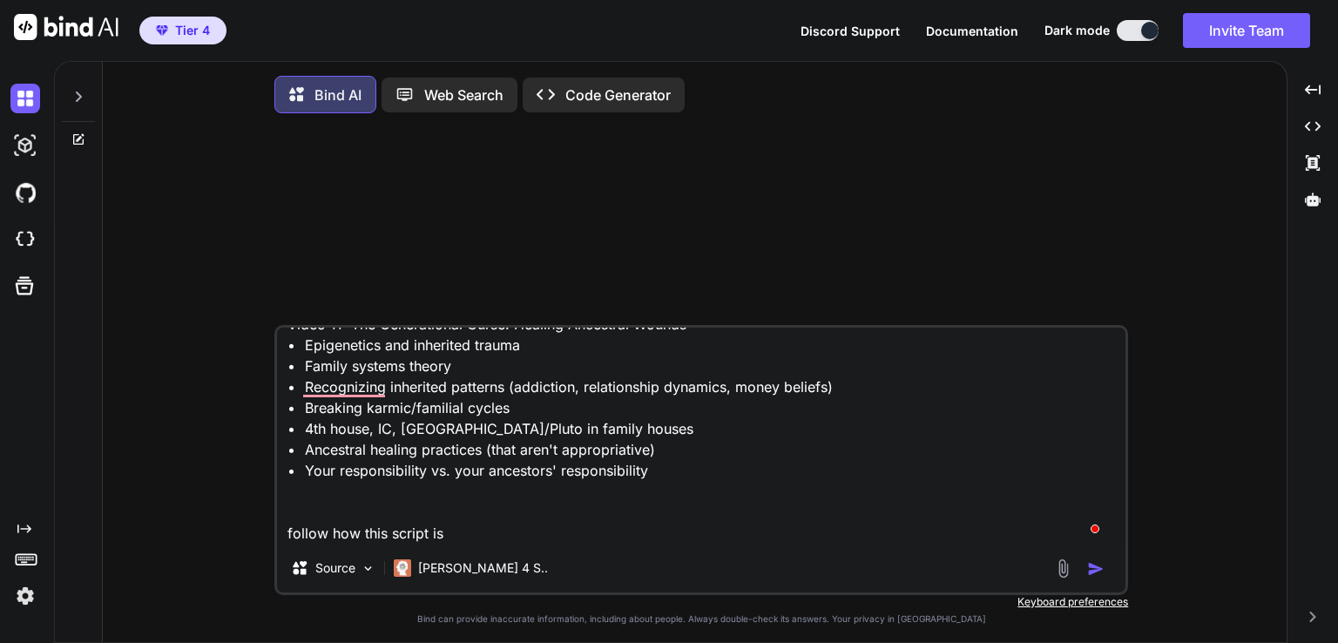
type textarea "x"
type textarea "write me a script for this video Video 11: The Generational Curse: Healing Ance…"
type textarea "x"
type textarea "write me a script for this video Video 11: The Generational Curse: Healing Ance…"
type textarea "x"
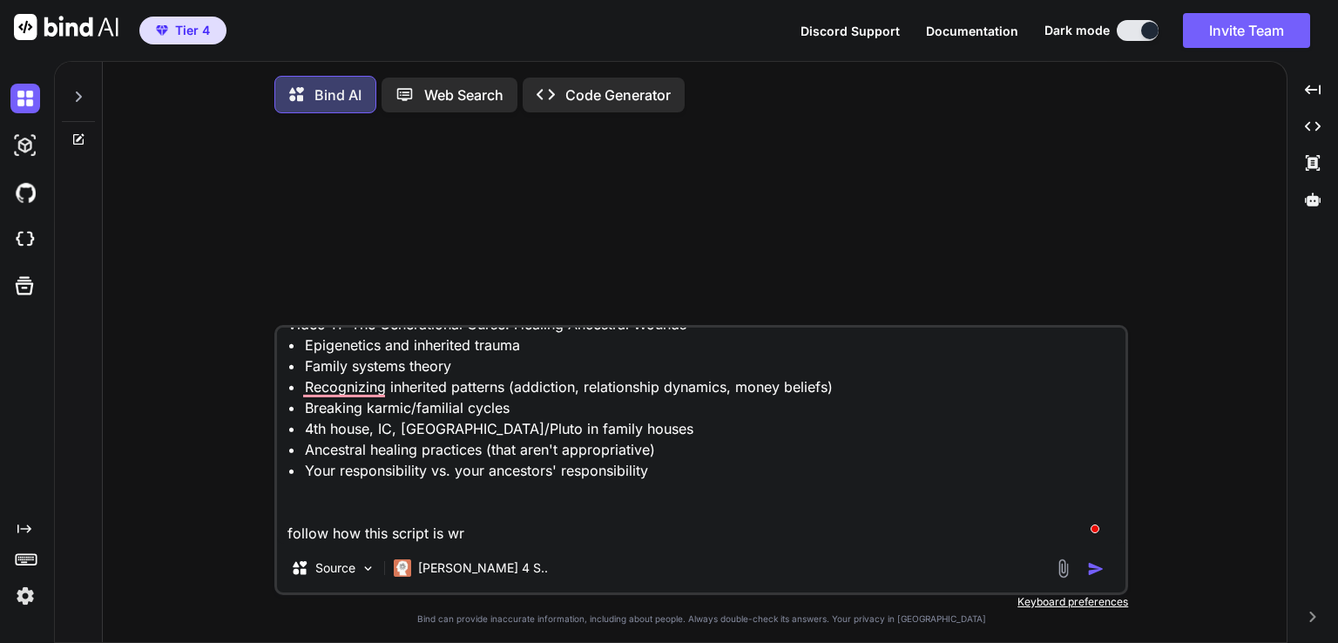
type textarea "write me a script for this video Video 11: The Generational Curse: Healing Ance…"
type textarea "x"
type textarea "write me a script for this video Video 11: The Generational Curse: Healing Ance…"
type textarea "x"
type textarea "write me a script for this video Video 11: The Generational Curse: Healing Ance…"
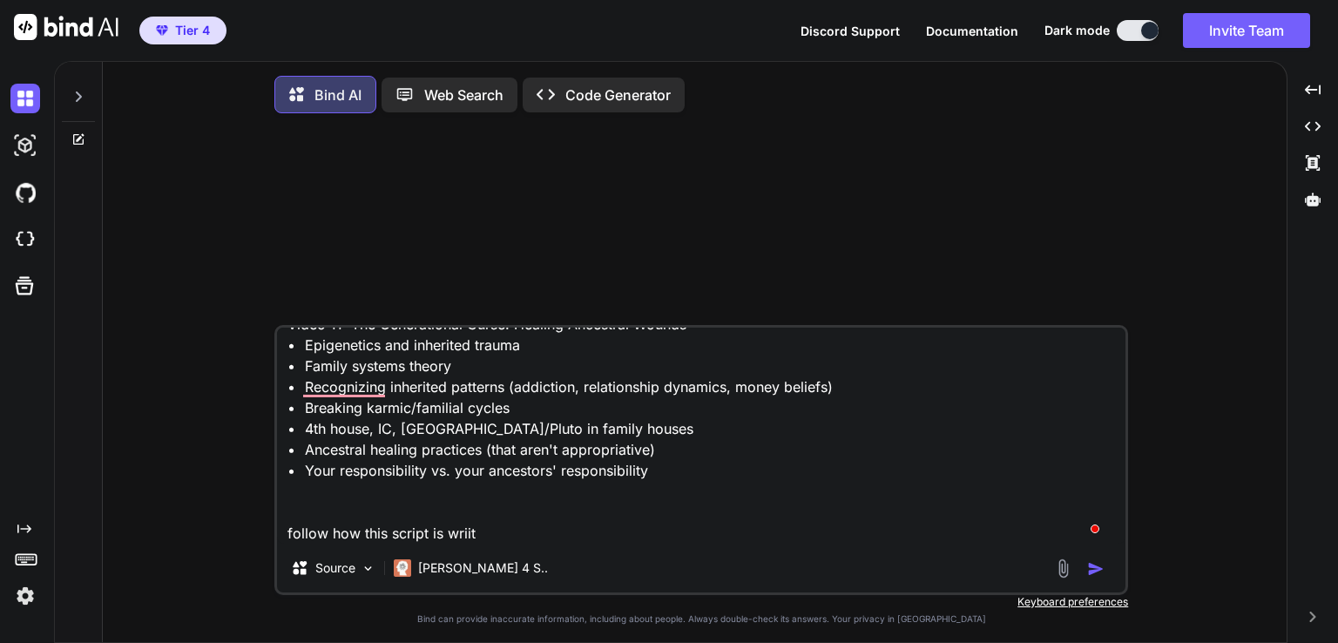
type textarea "x"
type textarea "write me a script for this video Video 11: The Generational Curse: Healing Ance…"
type textarea "x"
type textarea "write me a script for this video Video 11: The Generational Curse: Healing Ance…"
type textarea "x"
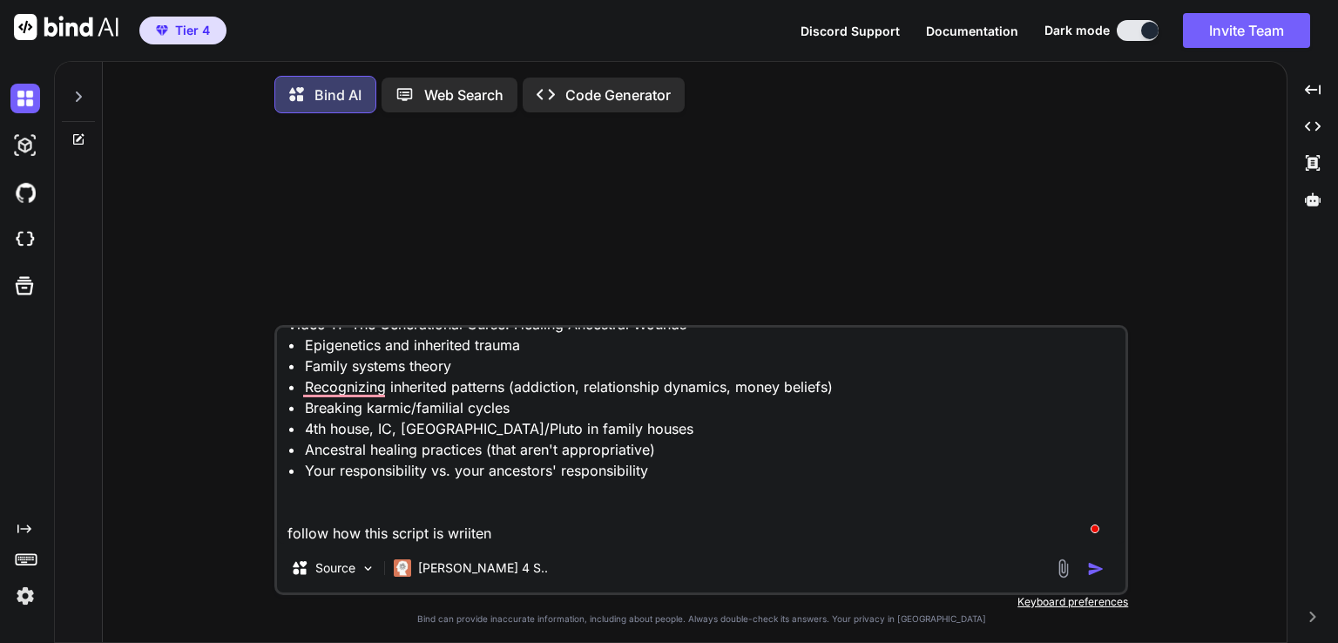
type textarea "write me a script for this video Video 11: The Generational Curse: Healing Ance…"
type textarea "x"
type textarea "write me a script for this video Video 11: The Generational Curse: Healing Ance…"
type textarea "x"
type textarea "write me a script for this video Video 11: The Generational Curse: Healing Ance…"
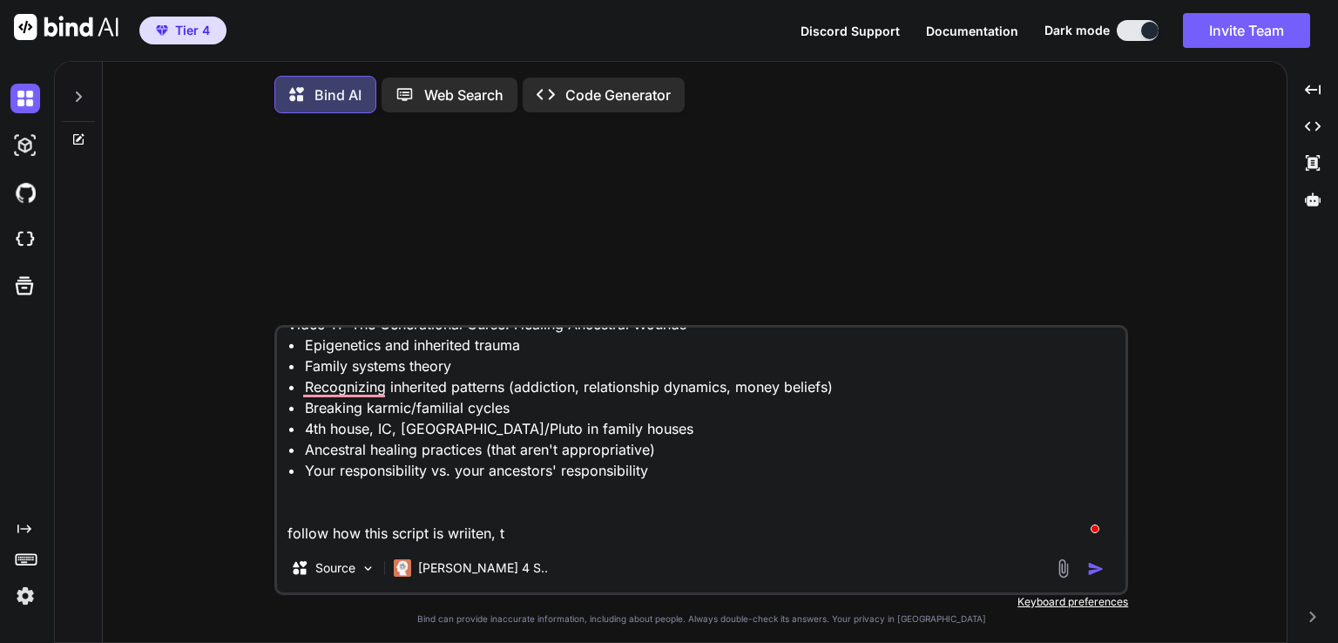
type textarea "x"
type textarea "write me a script for this video Video 11: The Generational Curse: Healing Ance…"
type textarea "x"
type textarea "write me a script for this video Video 11: The Generational Curse: Healing Ance…"
type textarea "x"
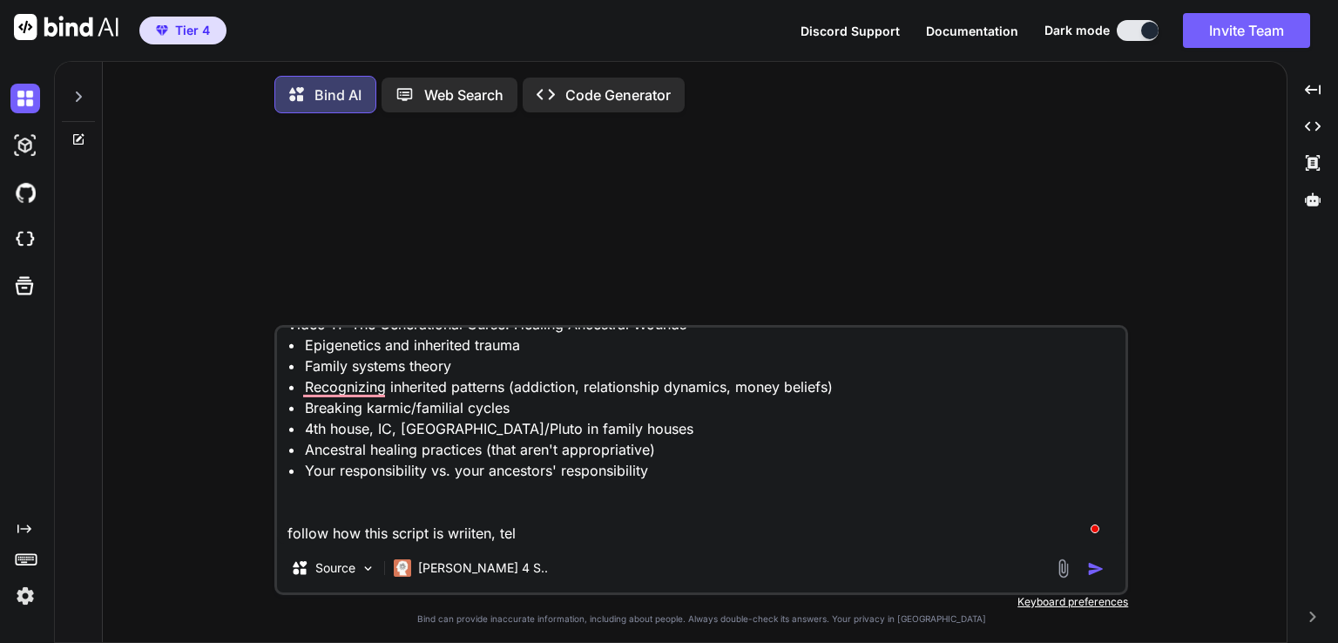
type textarea "write me a script for this video Video 11: The Generational Curse: Healing Ance…"
type textarea "x"
type textarea "write me a script for this video Video 11: The Generational Curse: Healing Ance…"
type textarea "x"
type textarea "write me a script for this video Video 11: The Generational Curse: Healing Ance…"
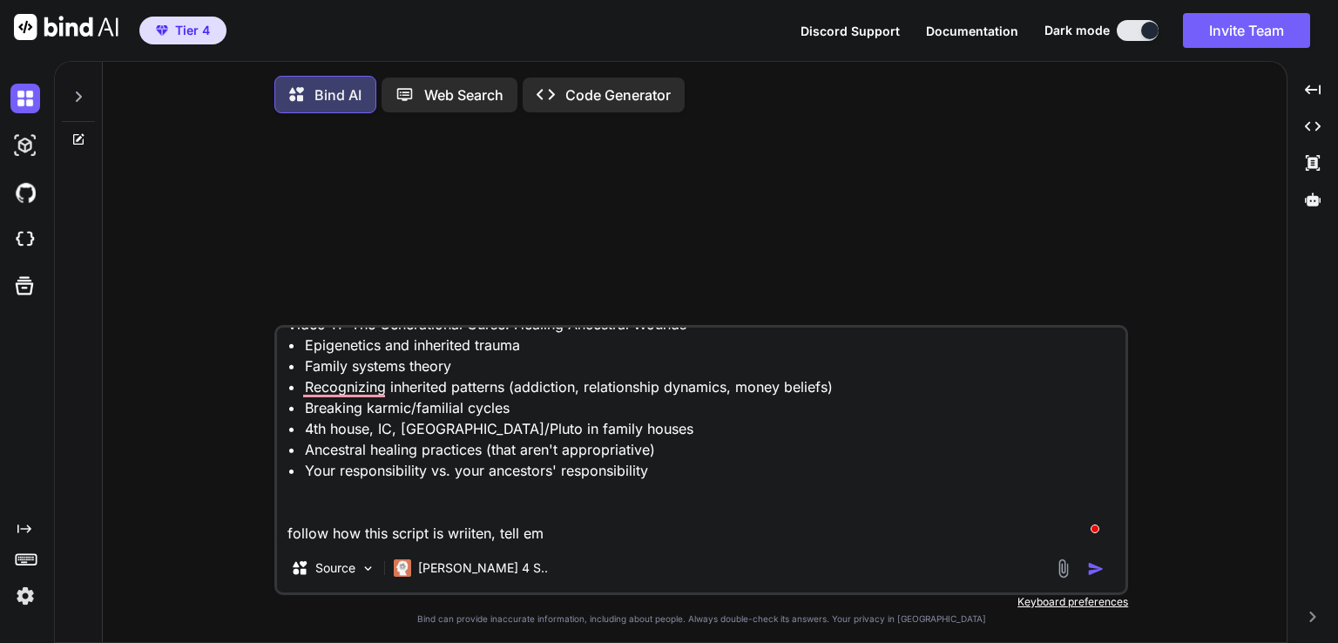
type textarea "x"
type textarea "write me a script for this video Video 11: The Generational Curse: Healing Ance…"
type textarea "x"
type textarea "write me a script for this video Video 11: The Generational Curse: Healing Ance…"
type textarea "x"
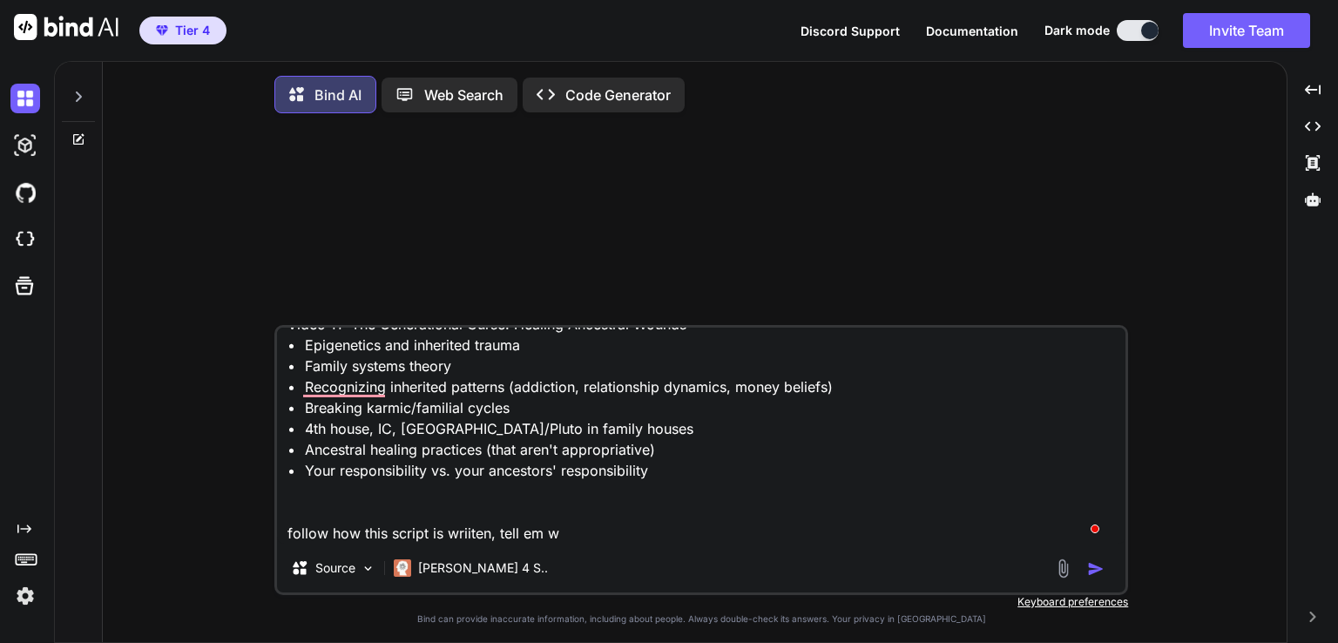
type textarea "write me a script for this video Video 11: The Generational Curse: Healing Ance…"
type textarea "x"
type textarea "write me a script for this video Video 11: The Generational Curse: Healing Ance…"
type textarea "x"
type textarea "write me a script for this video Video 11: The Generational Curse: Healing Ance…"
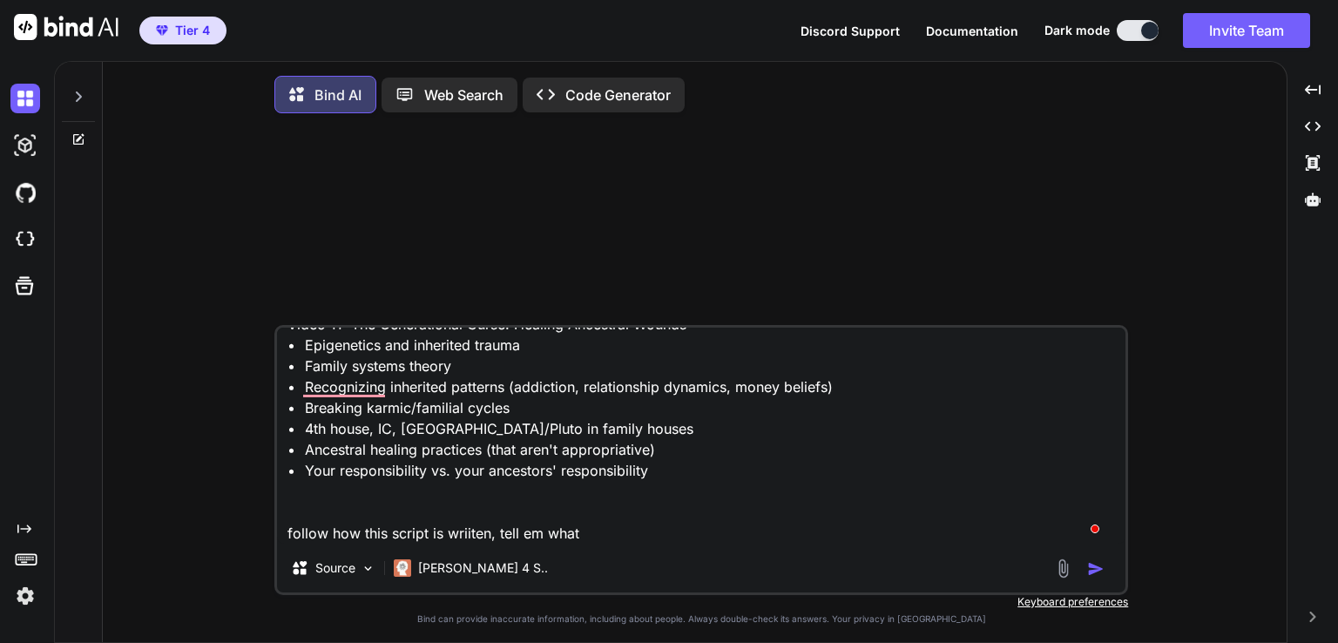
type textarea "x"
type textarea "write me a script for this video Video 11: The Generational Curse: Healing Ance…"
type textarea "x"
type textarea "write me a script for this video Video 11: The Generational Curse: Healing Ance…"
type textarea "x"
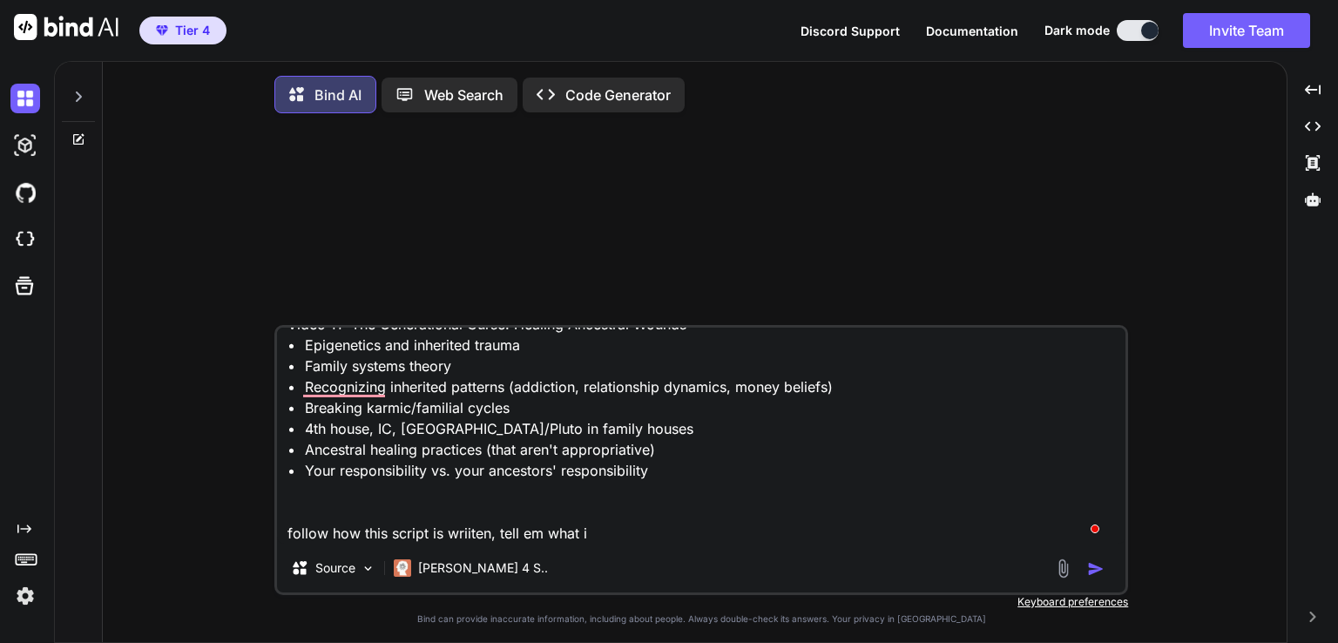
type textarea "write me a script for this video Video 11: The Generational Curse: Healing Ance…"
type textarea "x"
type textarea "write me a script for this video Video 11: The Generational Curse: Healing Ance…"
type textarea "x"
type textarea "write me a script for this video Video 11: The Generational Curse: Healing Ance…"
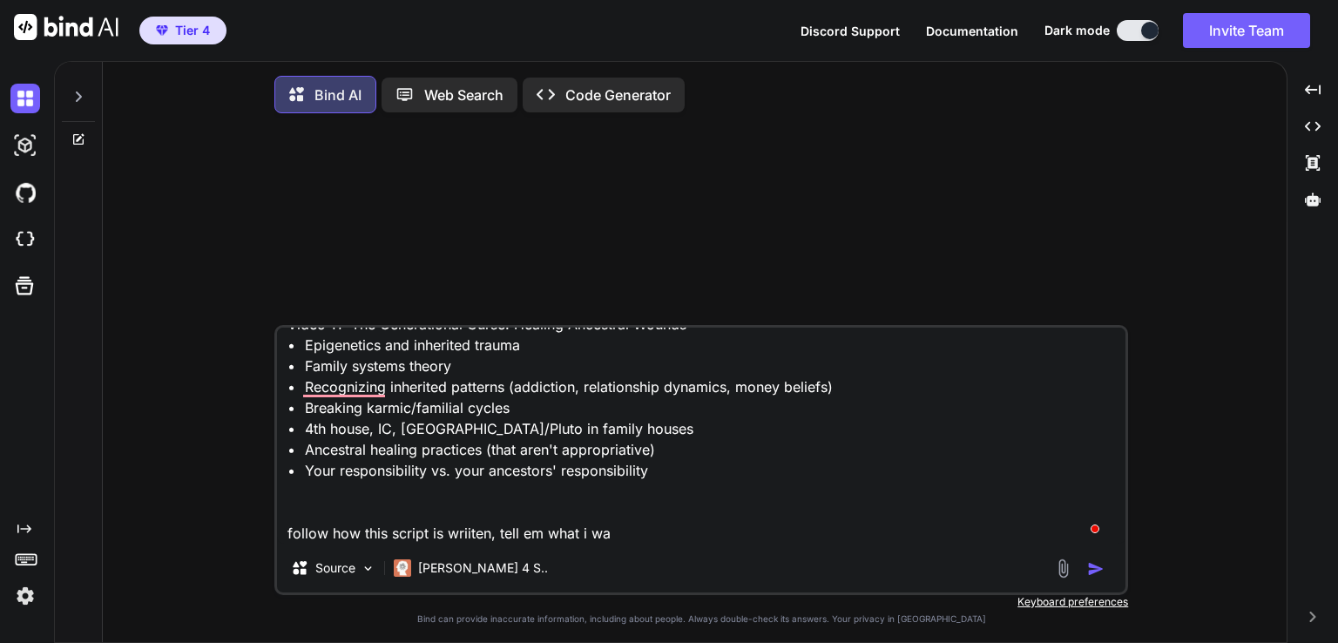
type textarea "x"
type textarea "write me a script for this video Video 11: The Generational Curse: Healing Ance…"
click at [759, 544] on textarea "write me a script for this video Video 11: The Generational Curse: Healing Ance…" at bounding box center [701, 436] width 849 height 216
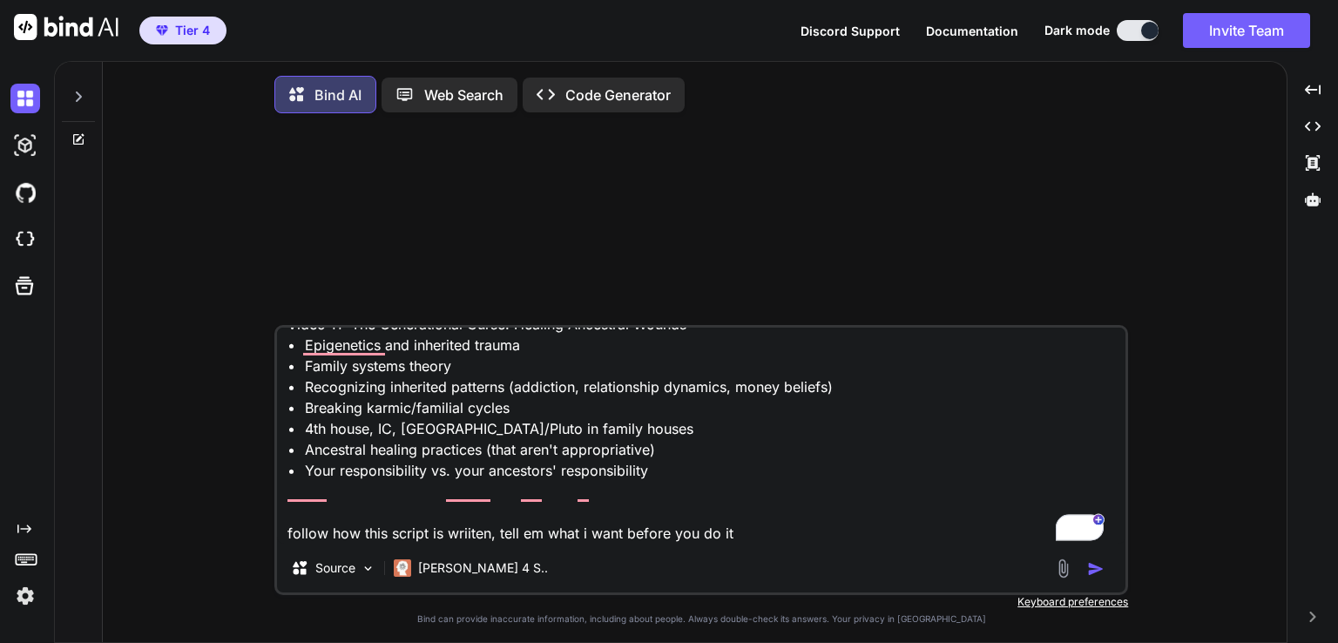
paste textarea "Loremip Dolo & Sitametconse Adipisc elit. Se'do eiusmodte incidid utl etdolorem…"
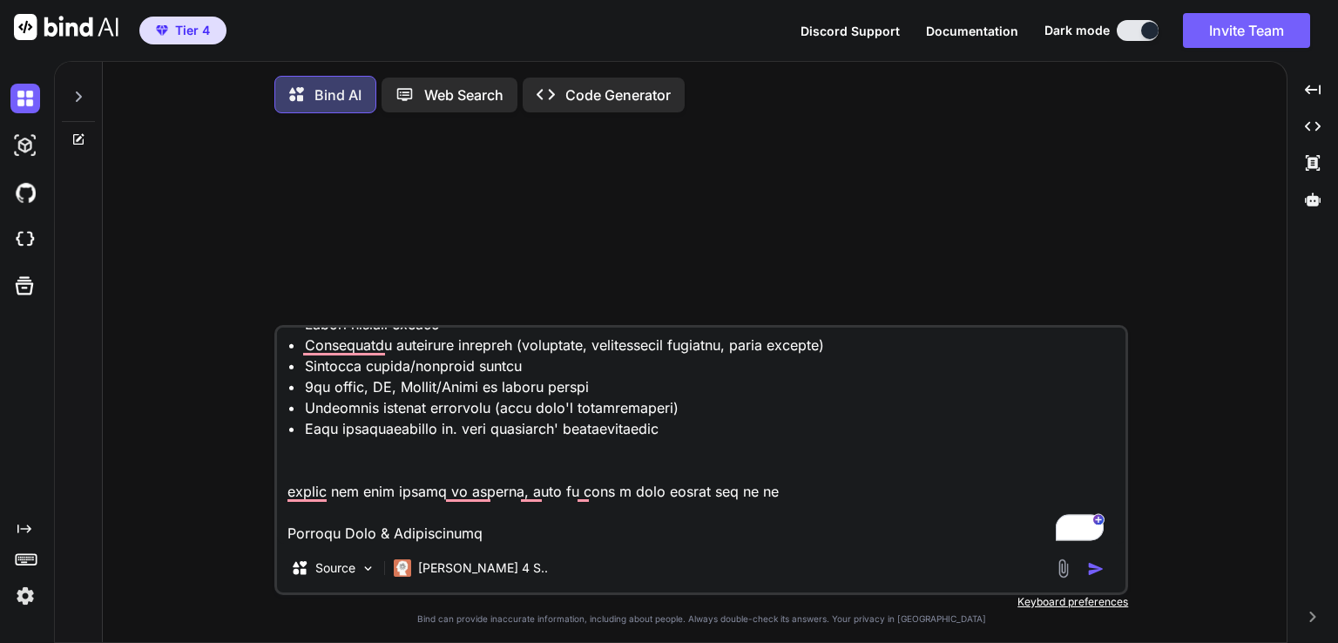
scroll to position [6442, 0]
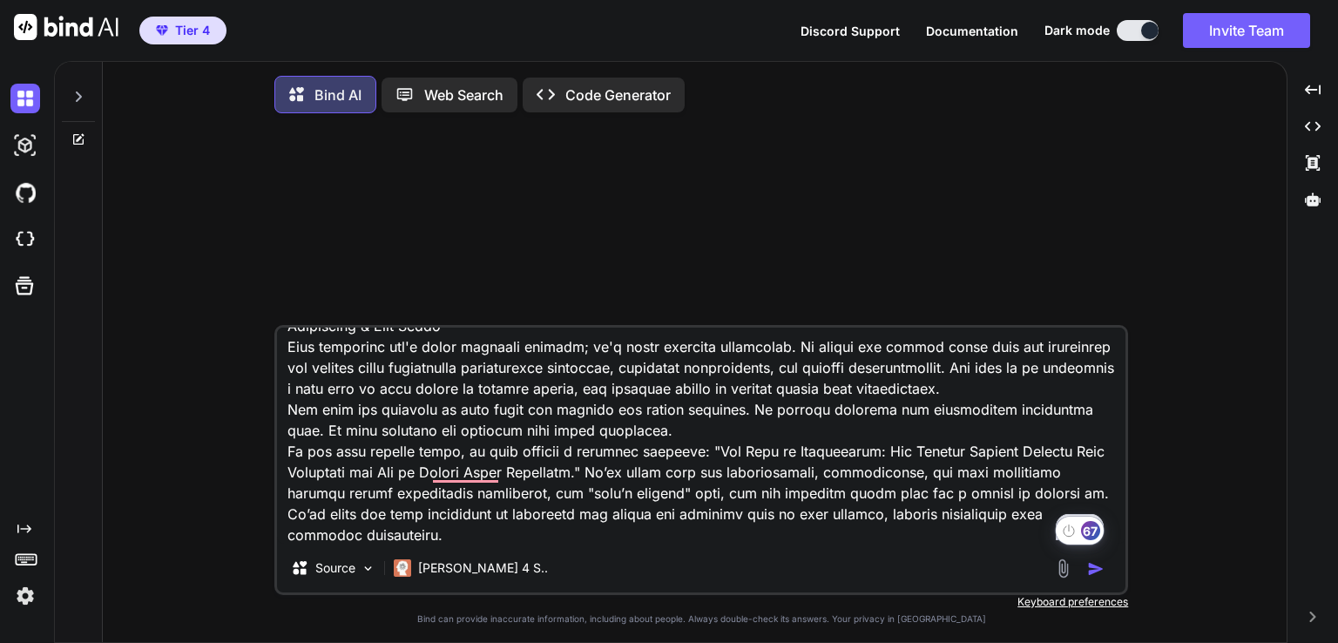
click at [1093, 572] on img "button" at bounding box center [1095, 568] width 17 height 17
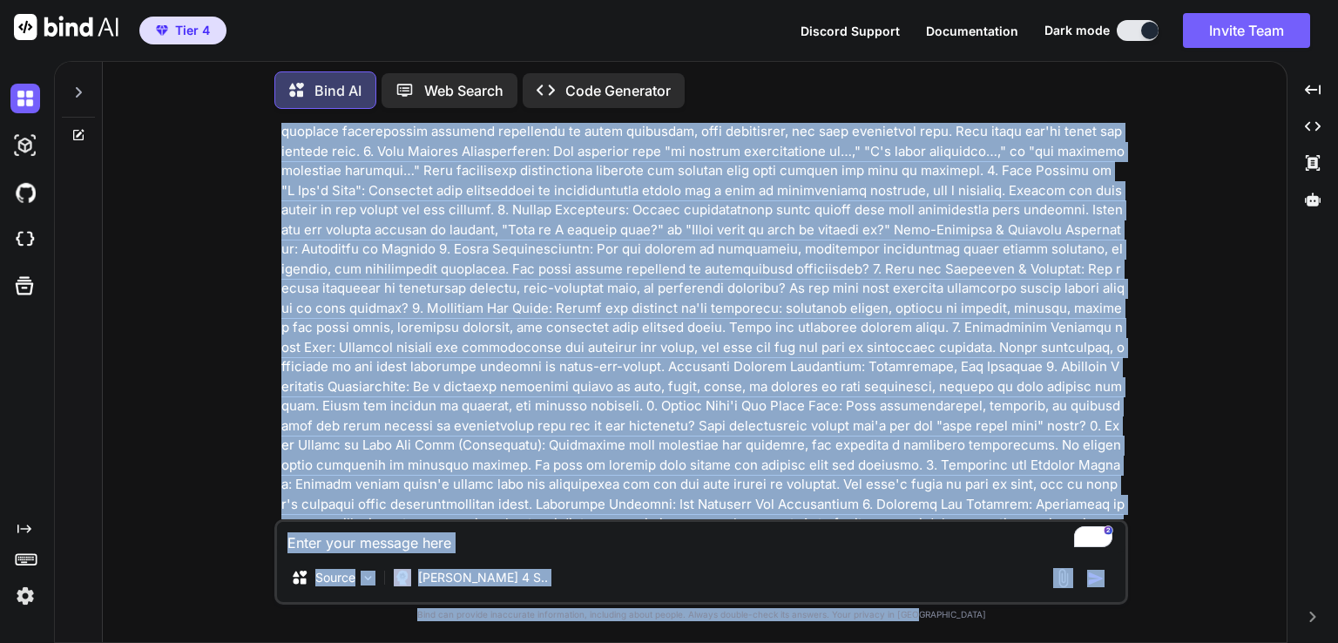
scroll to position [4080, 0]
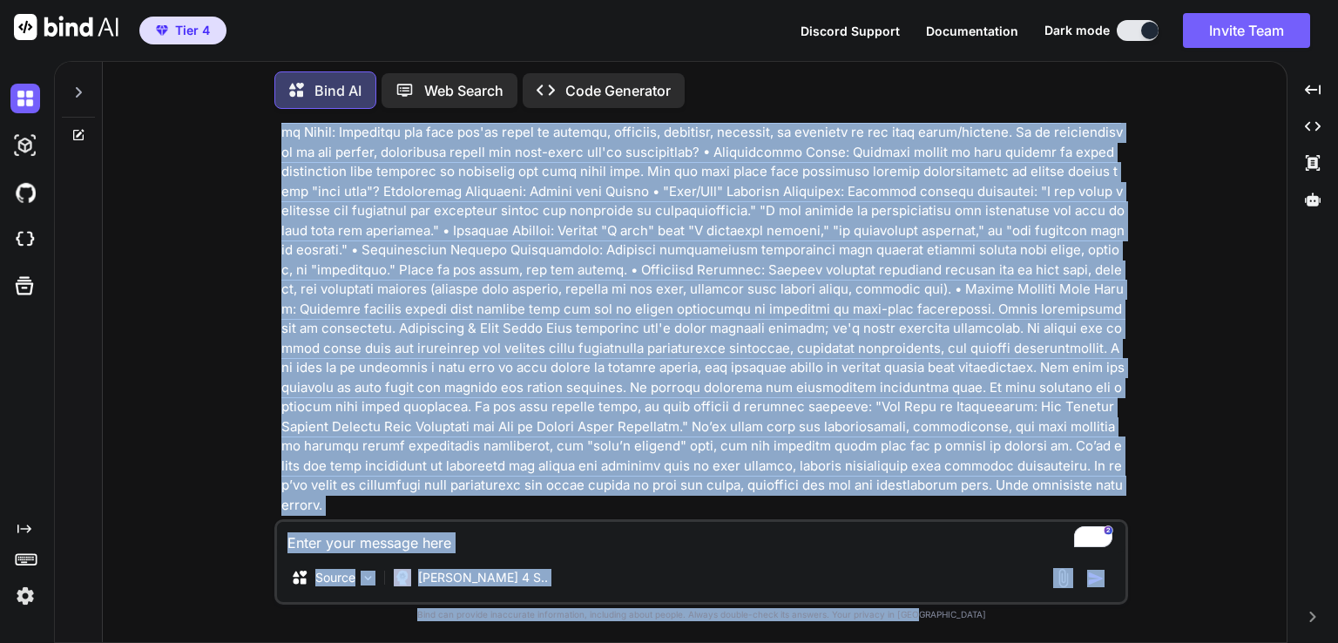
drag, startPoint x: 1021, startPoint y: 426, endPoint x: 1071, endPoint y: 676, distance: 254.9
click at [1071, 642] on html "Tier 4 Discord Support Documentation Dark mode Invite Team Created with Pixso. …" at bounding box center [669, 321] width 1338 height 643
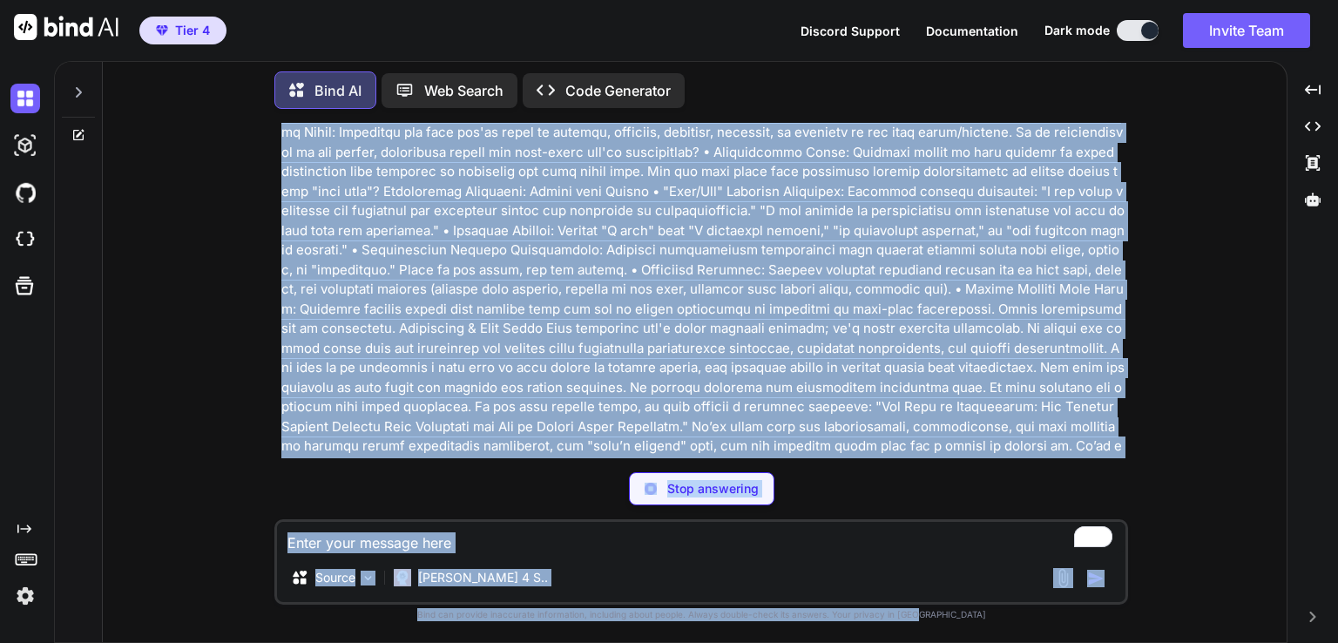
click at [731, 529] on div "Bind AI" at bounding box center [702, 539] width 843 height 20
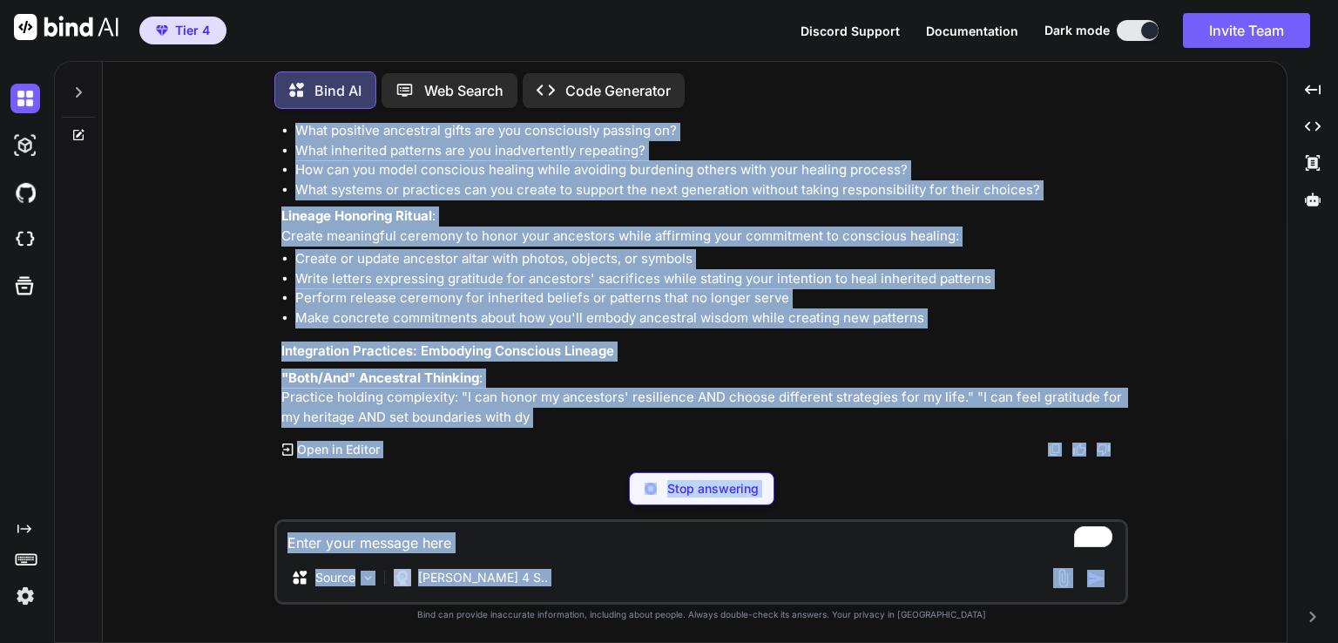
scroll to position [13765, 0]
drag, startPoint x: 463, startPoint y: 323, endPoint x: 436, endPoint y: 676, distance: 353.9
click at [436, 642] on html "Tier 4 Discord Support Documentation Dark mode Invite Team Created with Pixso. …" at bounding box center [669, 321] width 1338 height 643
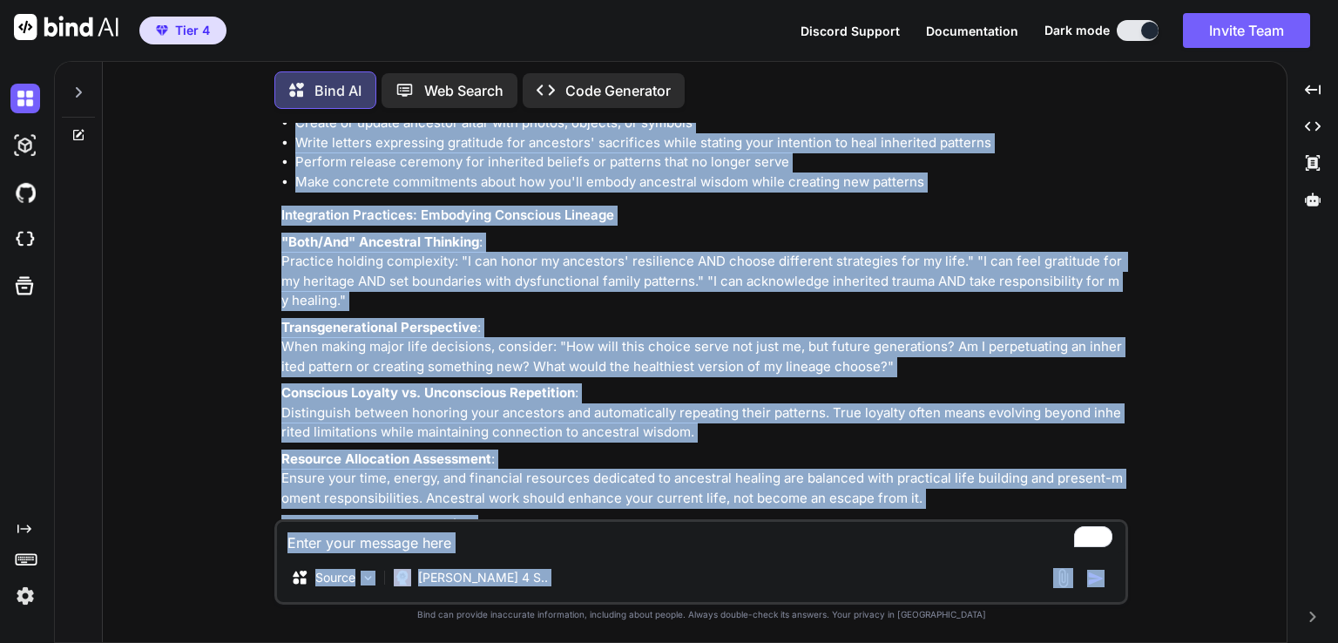
click at [913, 172] on li "Perform release ceremony for inherited beliefs or patterns that no longer serve" at bounding box center [709, 162] width 829 height 20
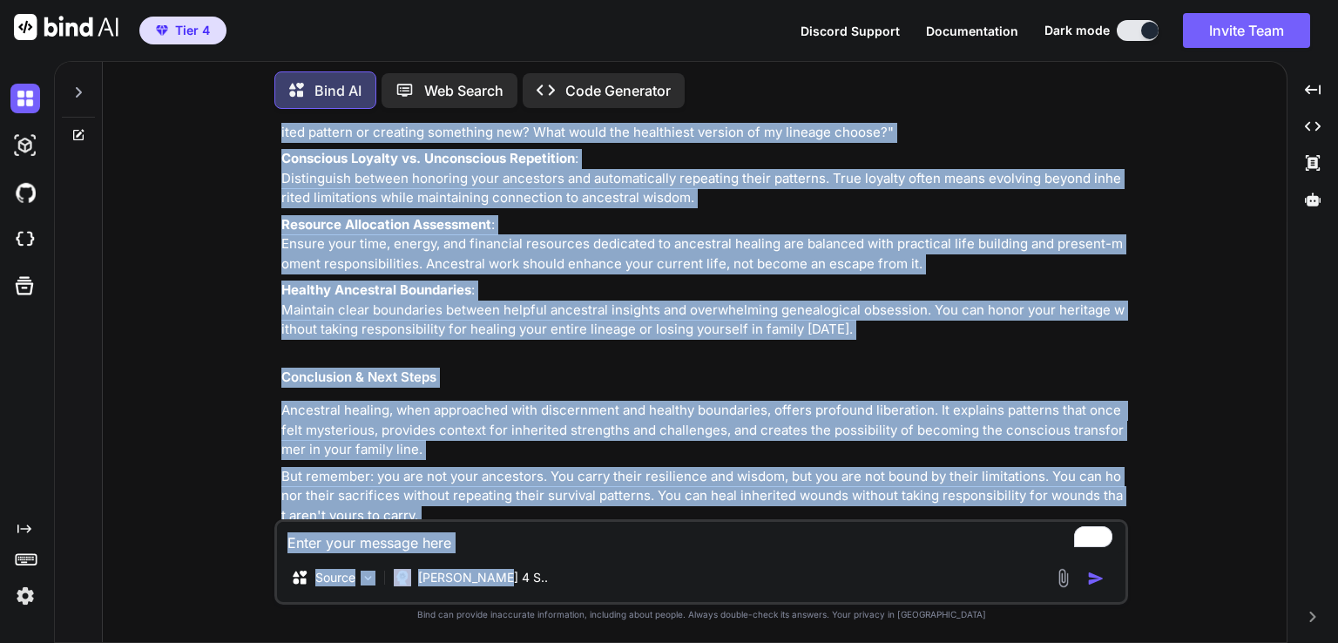
scroll to position [14443, 0]
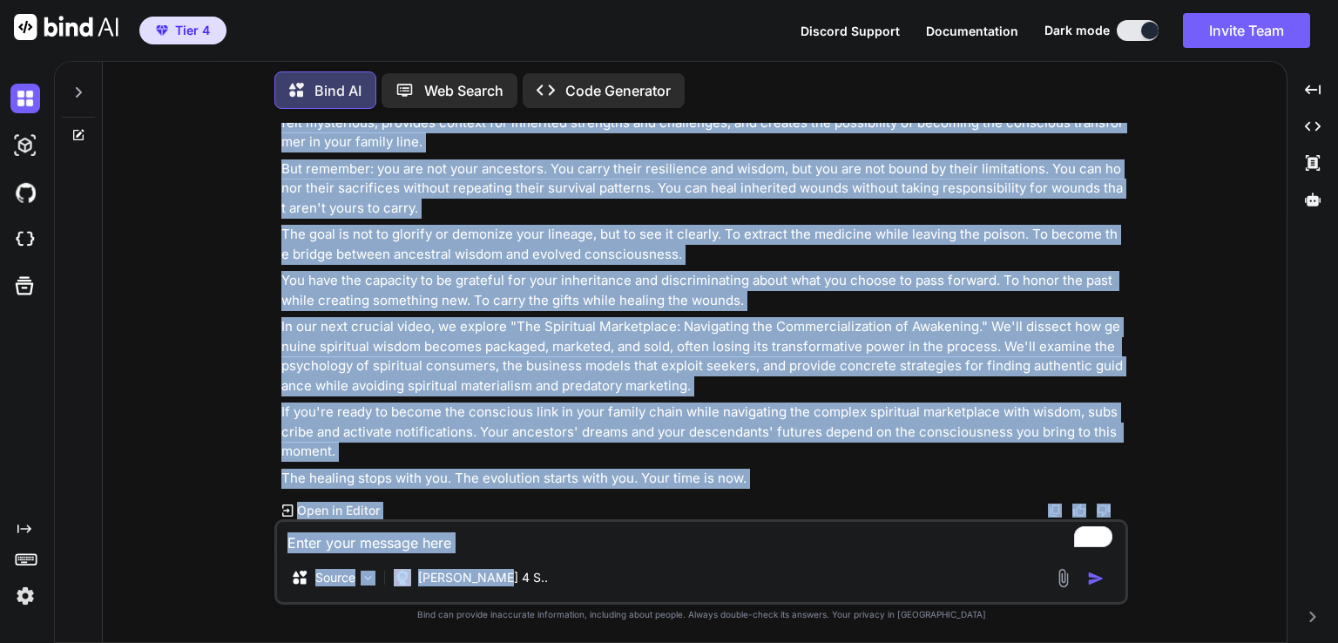
drag, startPoint x: 800, startPoint y: 349, endPoint x: 839, endPoint y: 505, distance: 160.8
click at [833, 556] on div "You Bind AI I understand you want me to write a script for Video 11: "The Gener…" at bounding box center [701, 382] width 854 height 519
click at [794, 361] on p "In our next crucial video, we explore "The Spiritual Marketplace: Navigating th…" at bounding box center [702, 356] width 843 height 78
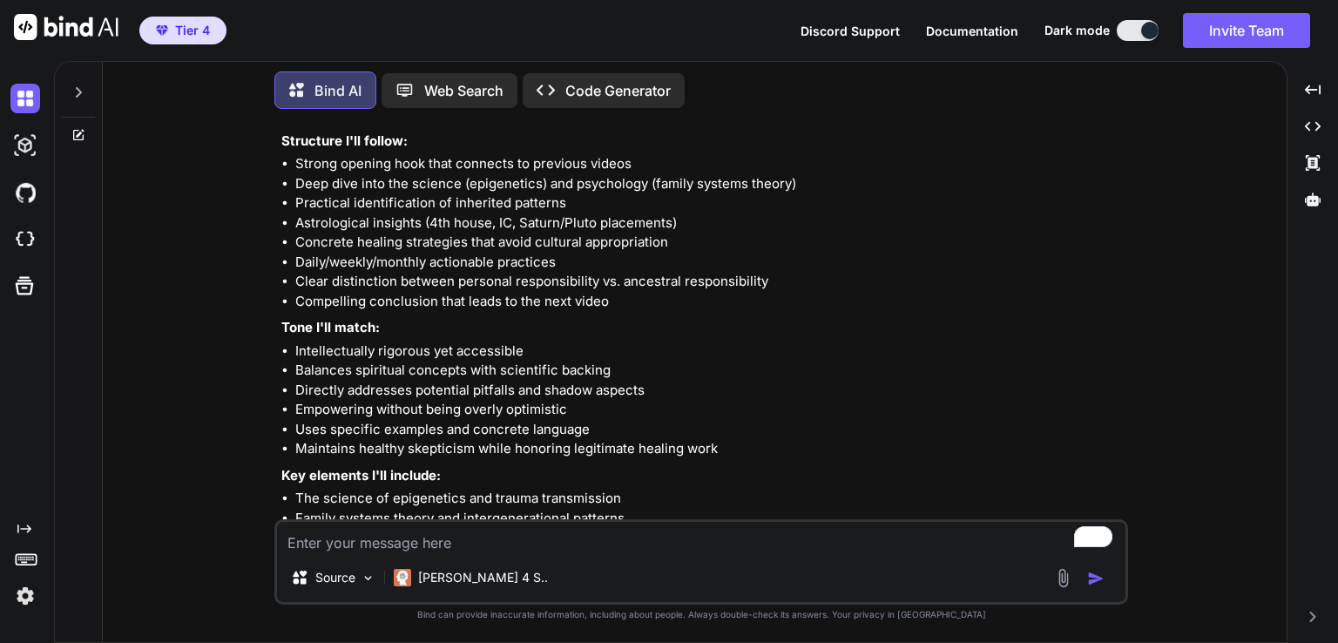
scroll to position [4616, 0]
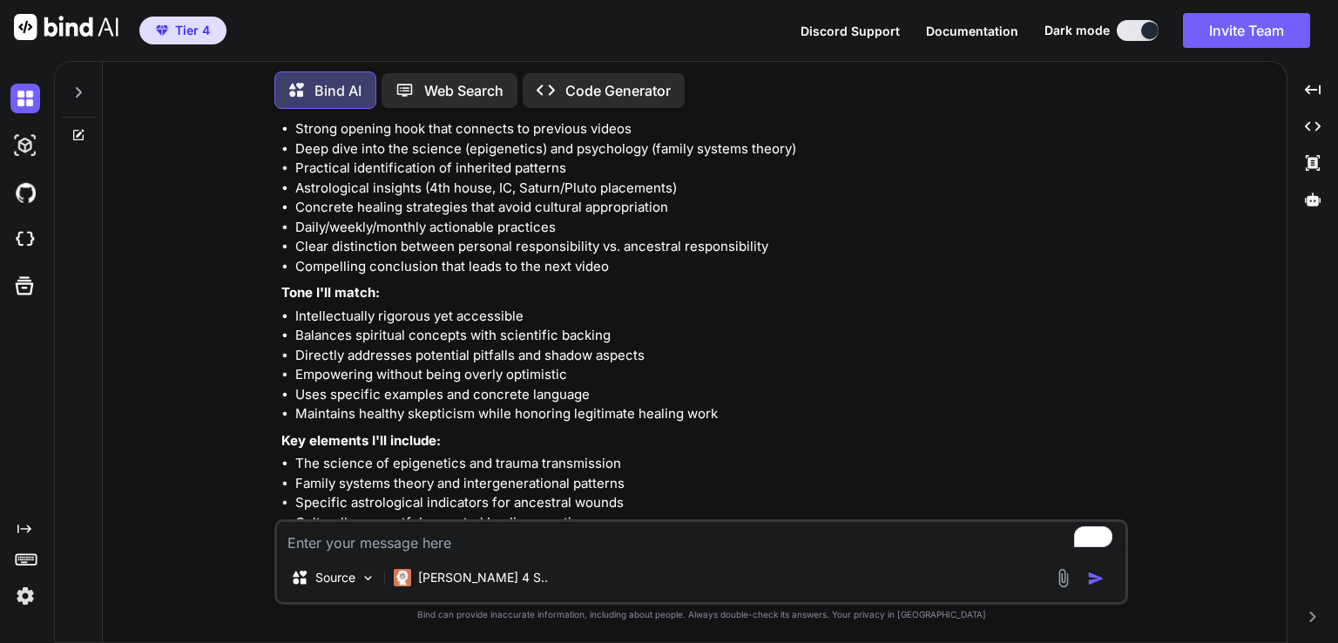
click at [468, 385] on li "Uses specific examples and concrete language" at bounding box center [709, 395] width 829 height 20
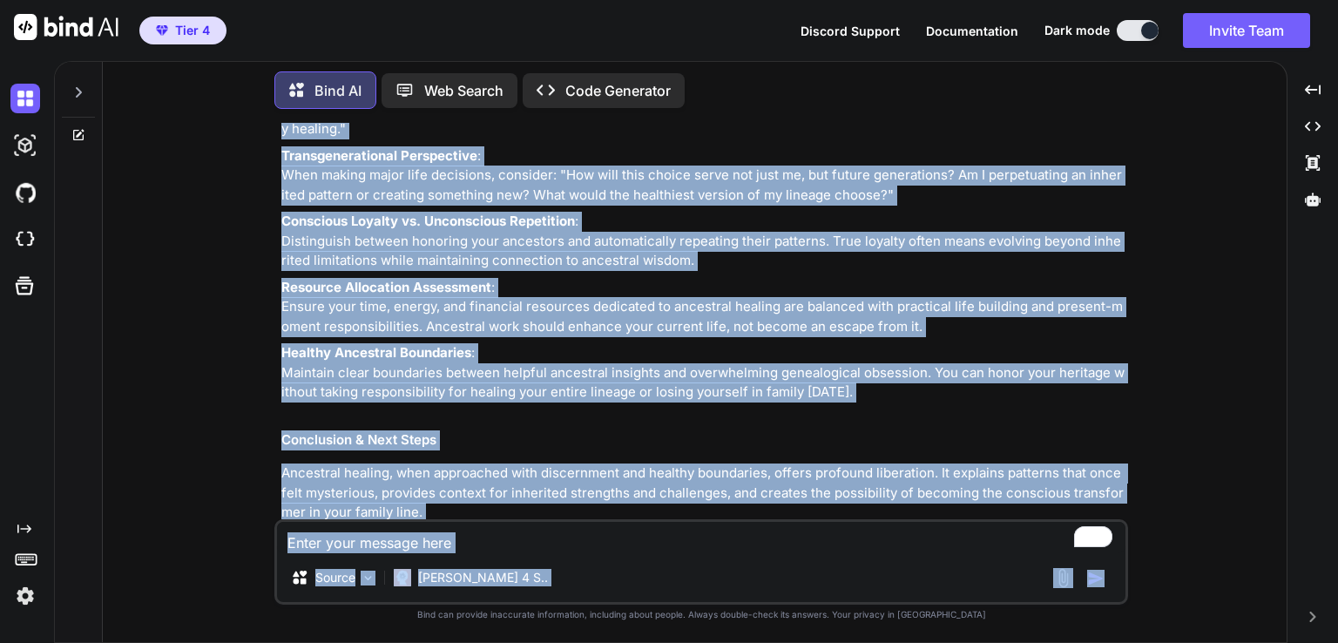
scroll to position [14443, 0]
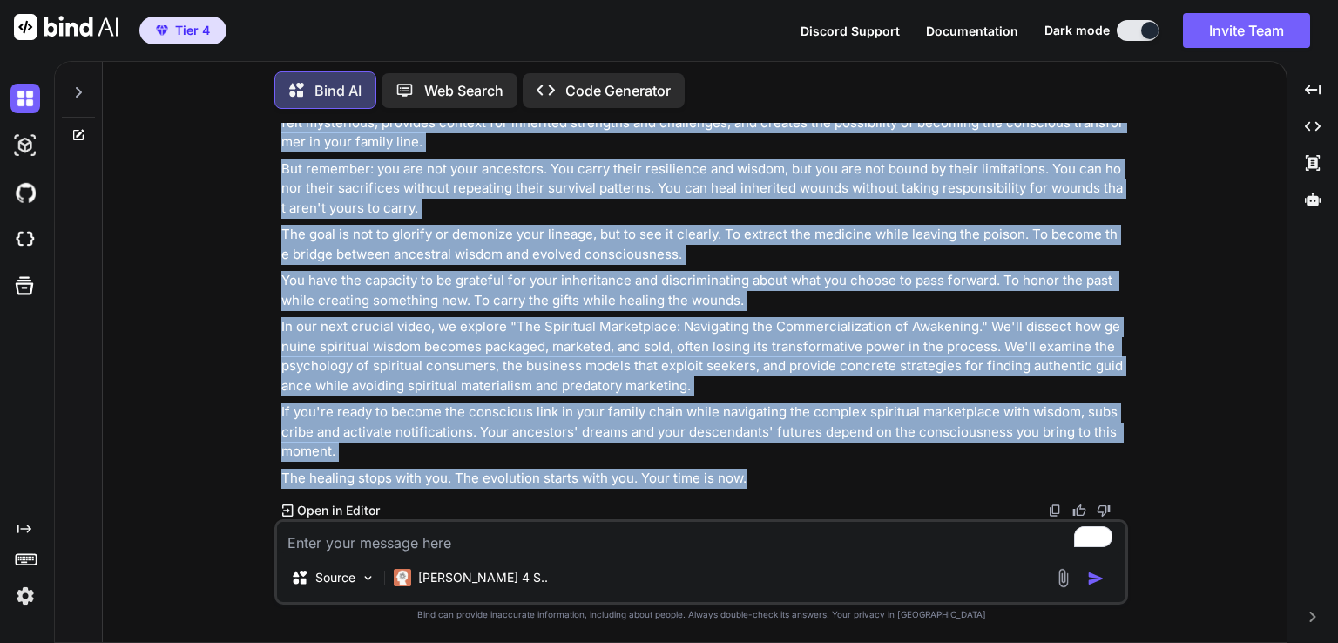
drag, startPoint x: 283, startPoint y: 443, endPoint x: 760, endPoint y: 477, distance: 477.7
copy div "Structure I'll follow: Strong opening hook that connects to previous videos Dee…"
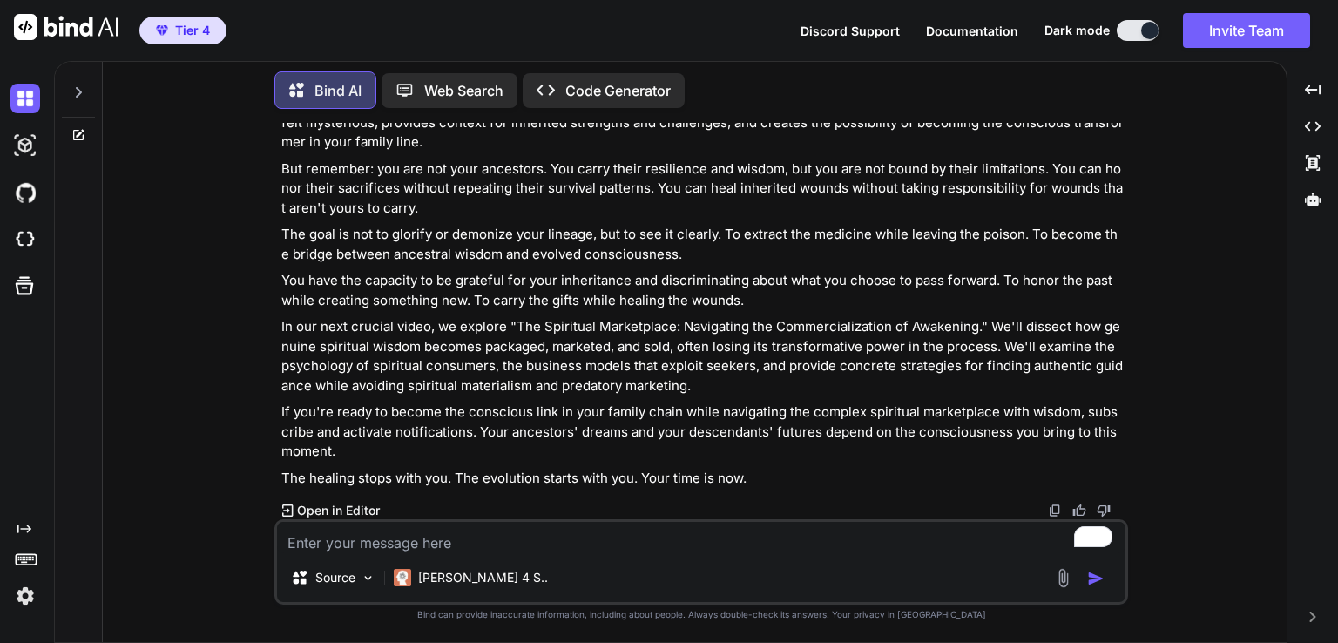
click at [632, 530] on textarea "To enrich screen reader interactions, please activate Accessibility in Grammarl…" at bounding box center [701, 537] width 849 height 31
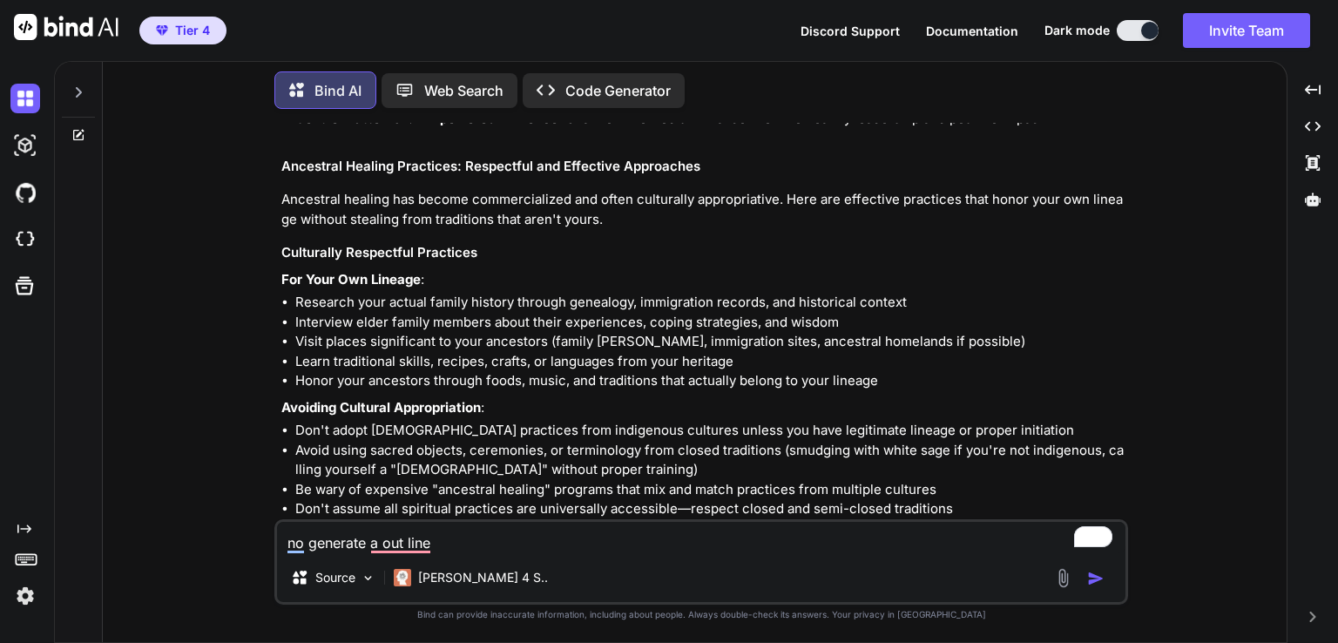
scroll to position [10122, 0]
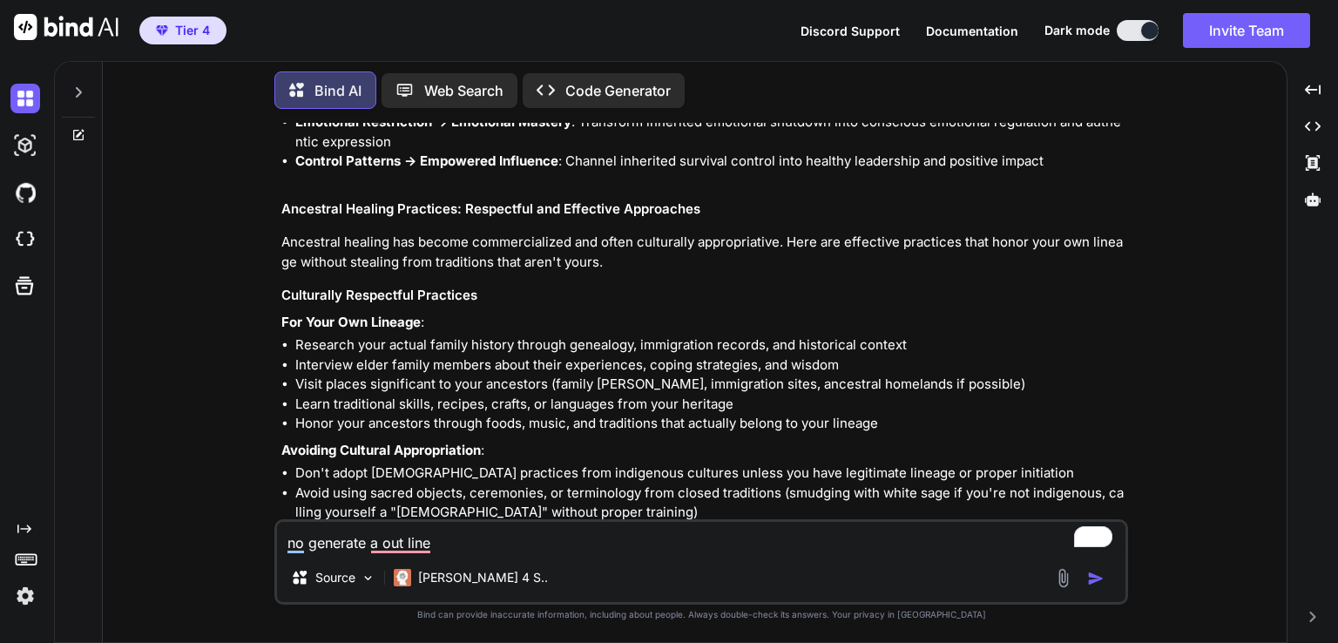
click at [497, 541] on textarea "no generate a out line" at bounding box center [701, 537] width 849 height 31
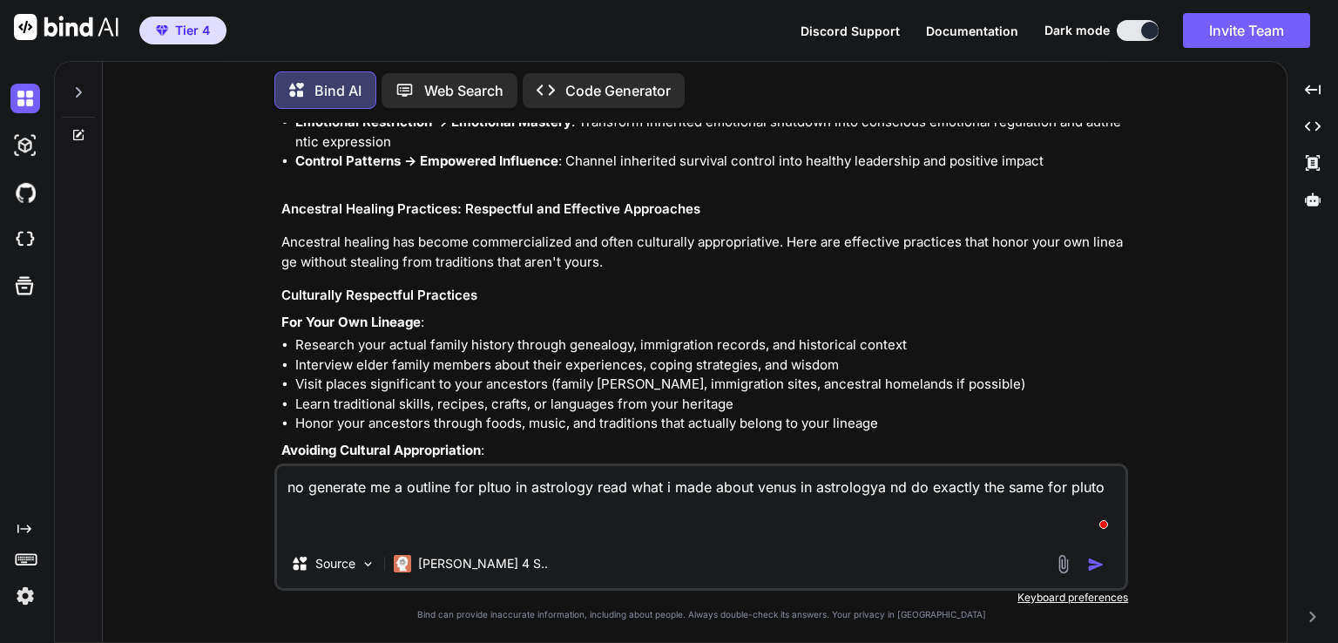
click at [477, 538] on textarea "no generate me a outline for pltuo in astrology read what i made about venus in…" at bounding box center [701, 502] width 849 height 73
paste textarea "Venus: Unlock Self-Love, Master Your [DATE] Venus in astrology 30 30-minute ver…"
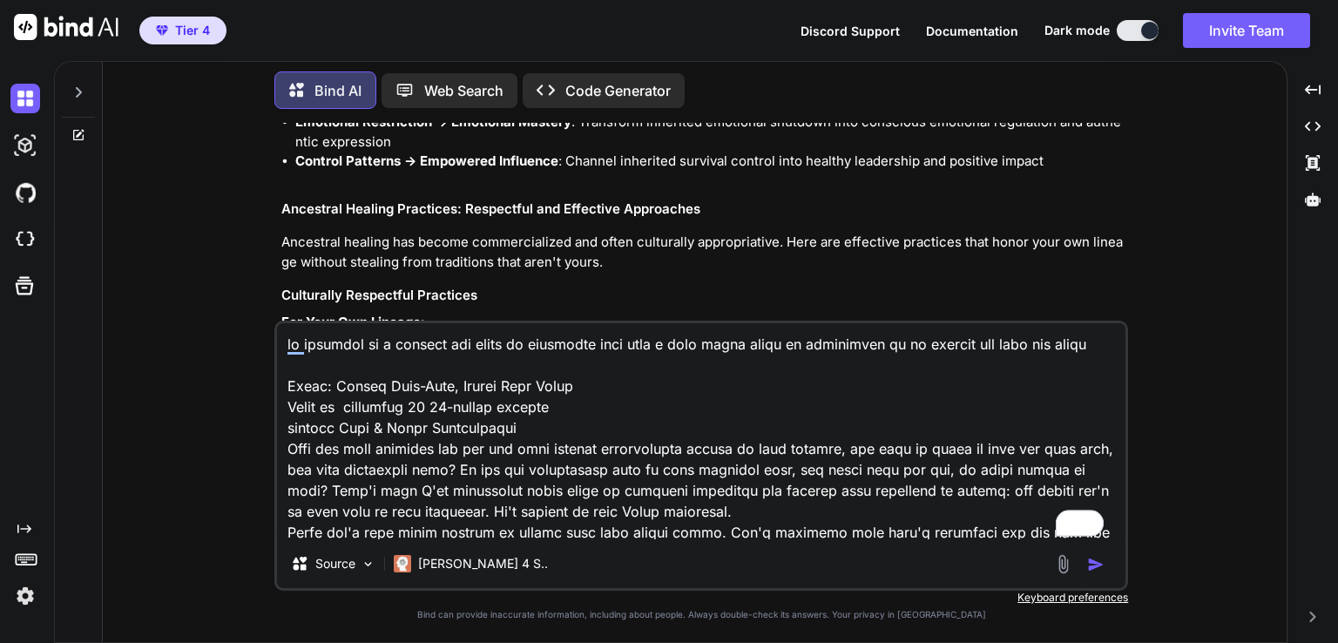
scroll to position [6400, 0]
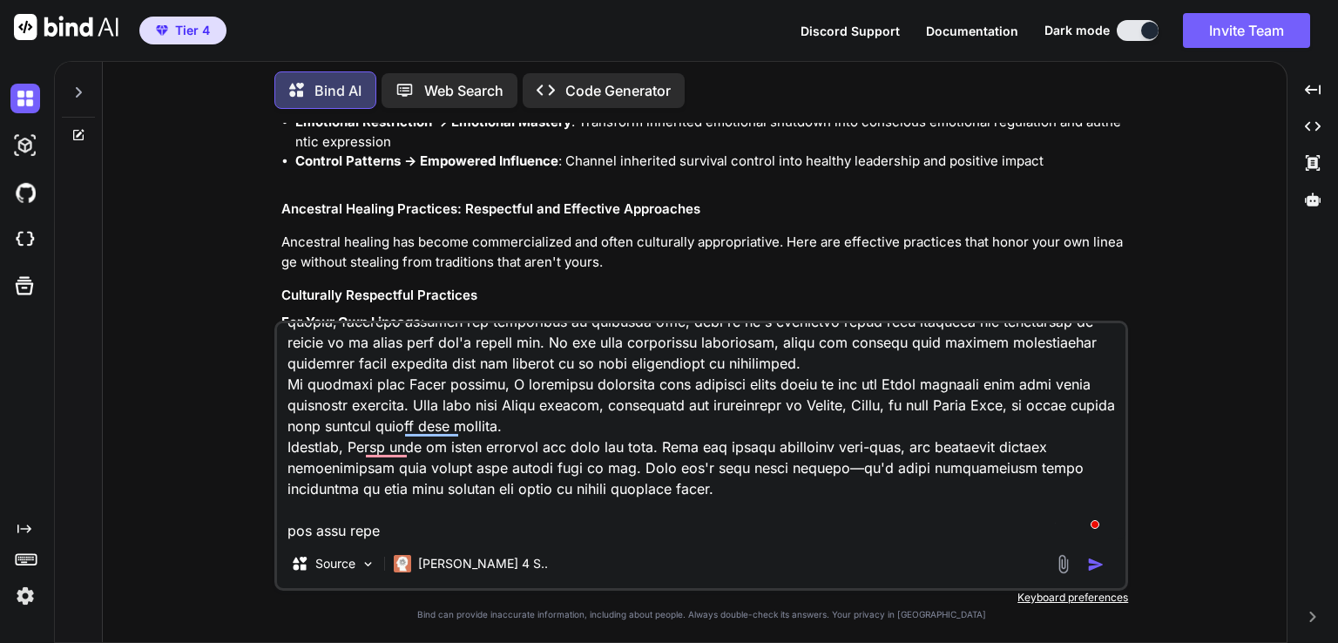
click at [390, 528] on textarea "To enrich screen reader interactions, please activate Accessibility in Grammarl…" at bounding box center [701, 431] width 849 height 216
paste textarea "Core Voice Characteristics: Tone: Raw, authentic, confessional yet authoritativ…"
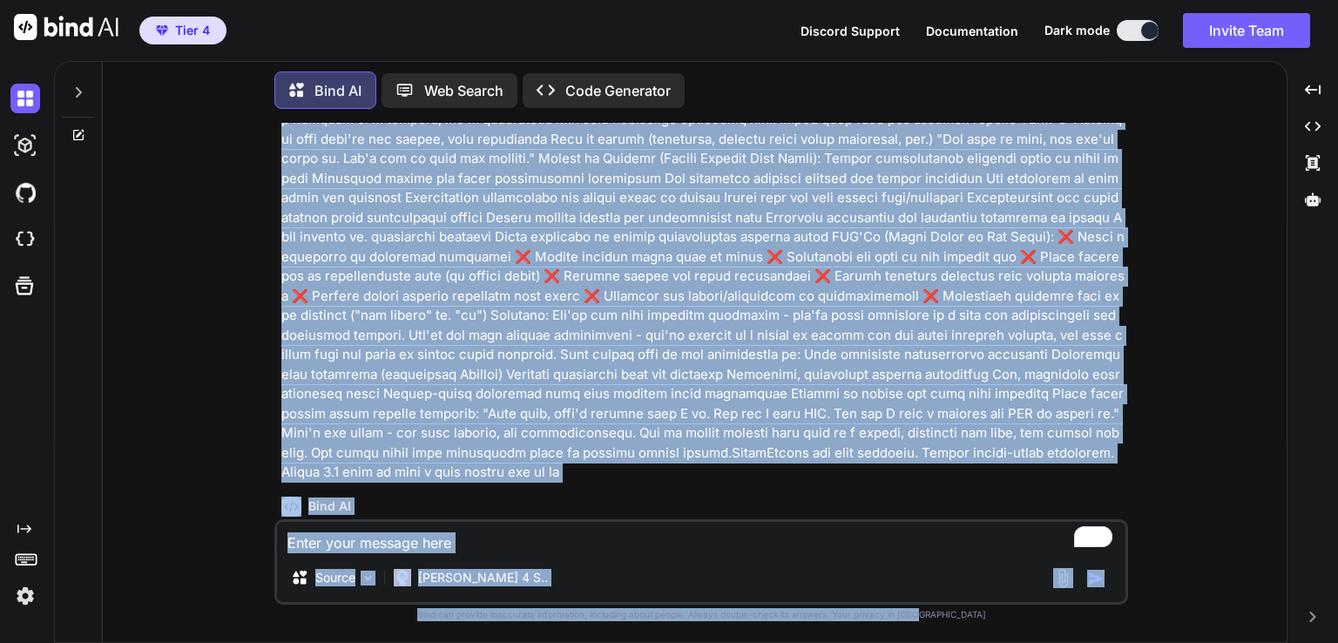
scroll to position [21487, 0]
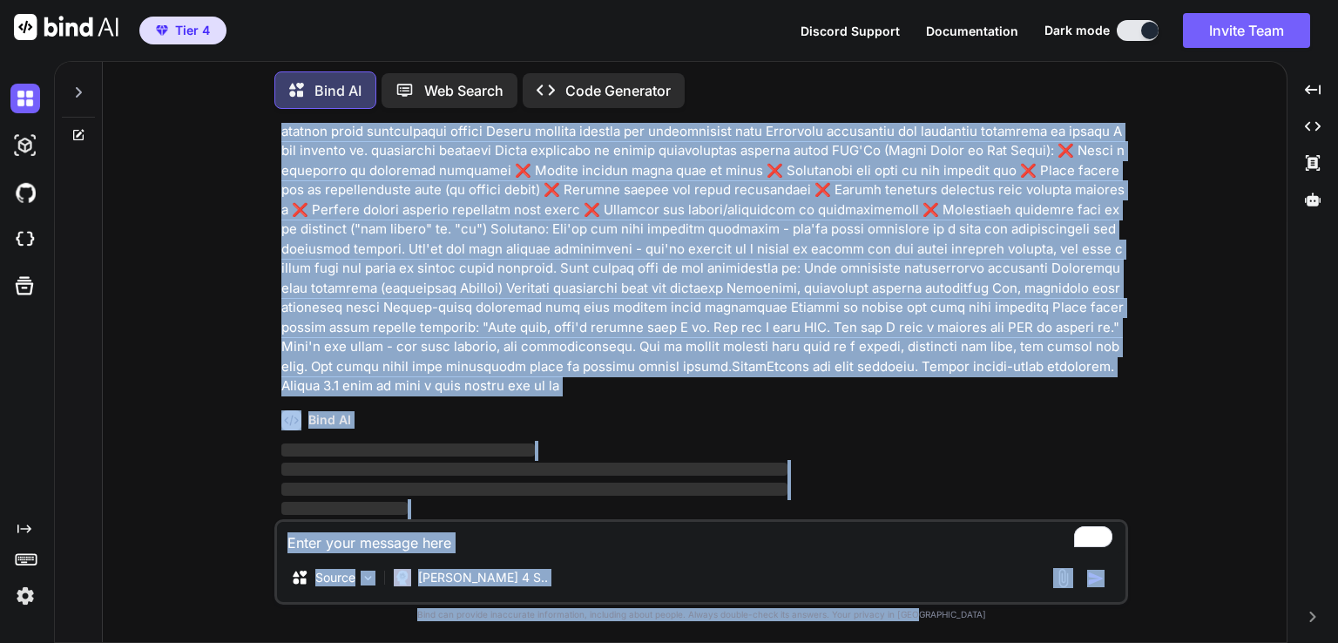
drag, startPoint x: 933, startPoint y: 364, endPoint x: 948, endPoint y: 662, distance: 298.3
click at [948, 642] on html "Tier 4 Discord Support Documentation Dark mode Invite Team Created with Pixso. …" at bounding box center [669, 321] width 1338 height 643
click at [798, 439] on div "Bind AI ‌ ‌ ‌ ‌" at bounding box center [702, 457] width 843 height 123
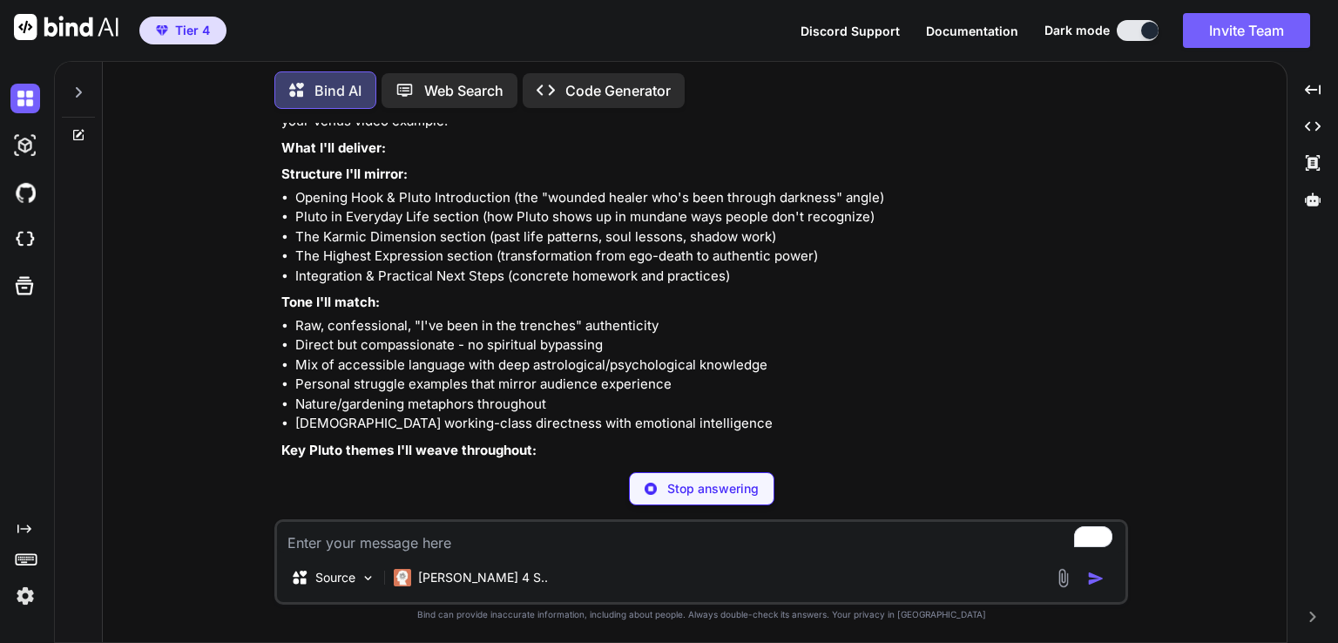
scroll to position [21766, 0]
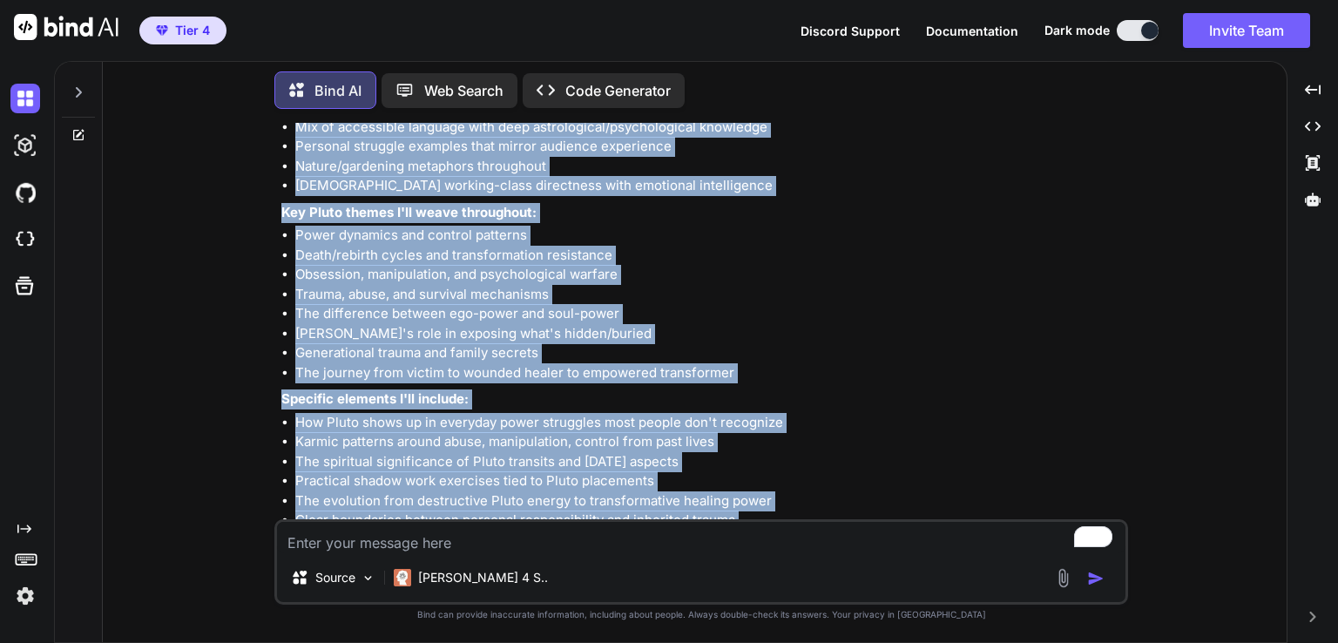
scroll to position [22143, 0]
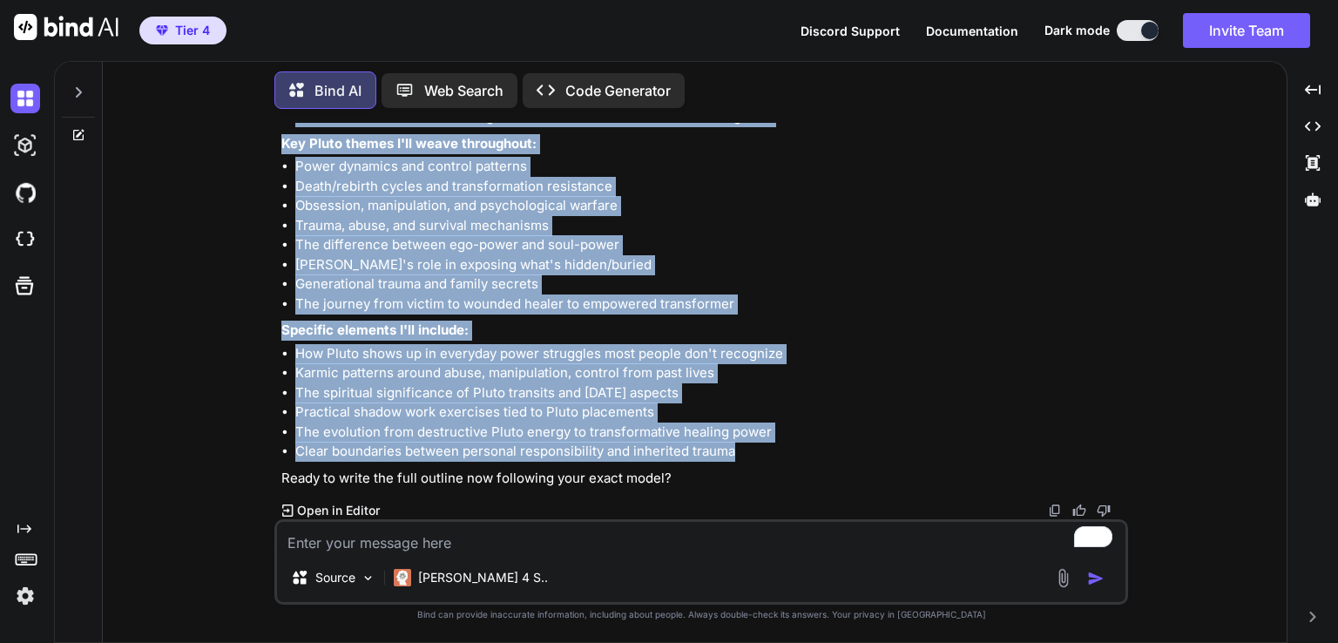
drag, startPoint x: 279, startPoint y: 214, endPoint x: 783, endPoint y: 457, distance: 559.9
click at [783, 457] on div "You Bind AI I understand you want me to write a script for Video 11: "The Gener…" at bounding box center [703, 321] width 850 height 396
copy div "What I'll deliver: Structure I'll mirror: Opening Hook & Pluto Introduction (th…"
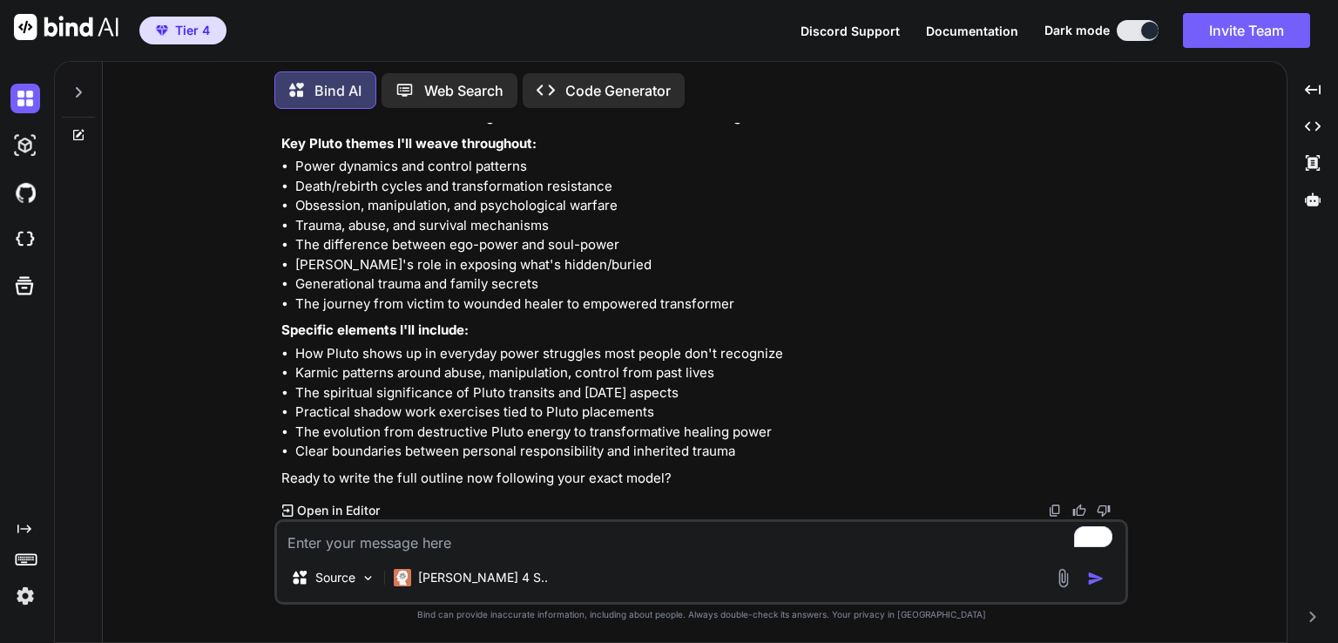
click at [365, 545] on textarea "To enrich screen reader interactions, please activate Accessibility in Grammarl…" at bounding box center [701, 537] width 849 height 31
type textarea "y"
type textarea "x"
type textarea "ye"
type textarea "x"
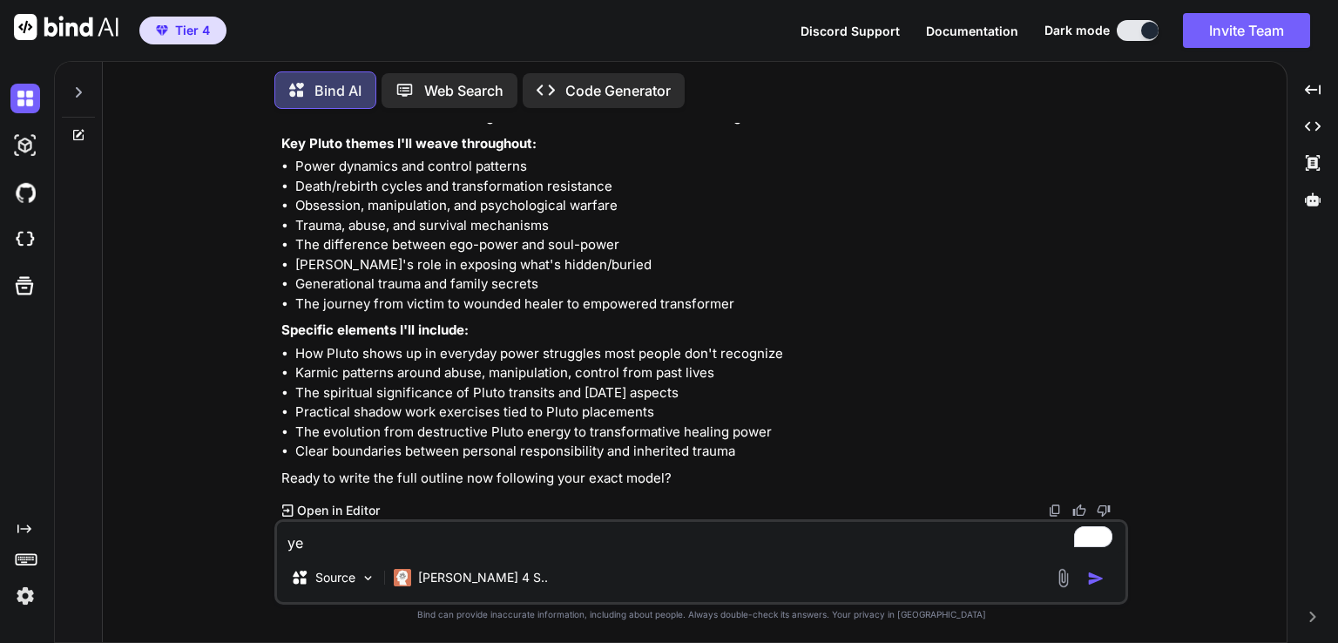
type textarea "yes"
type textarea "x"
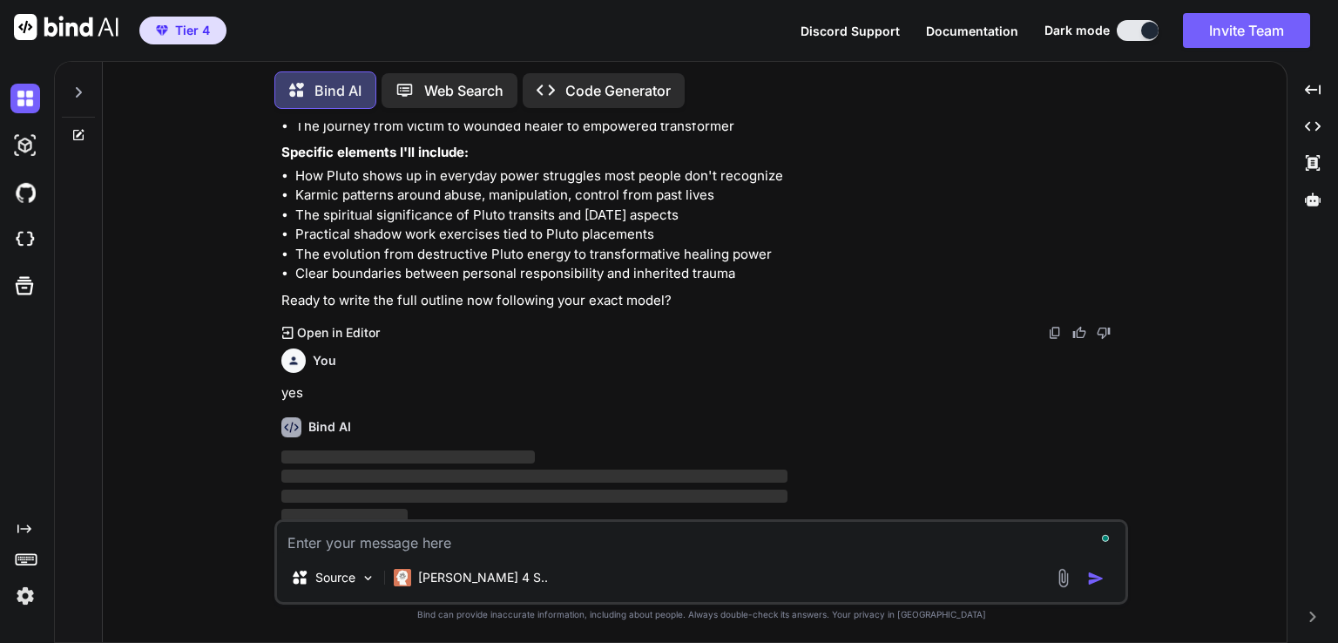
scroll to position [22327, 0]
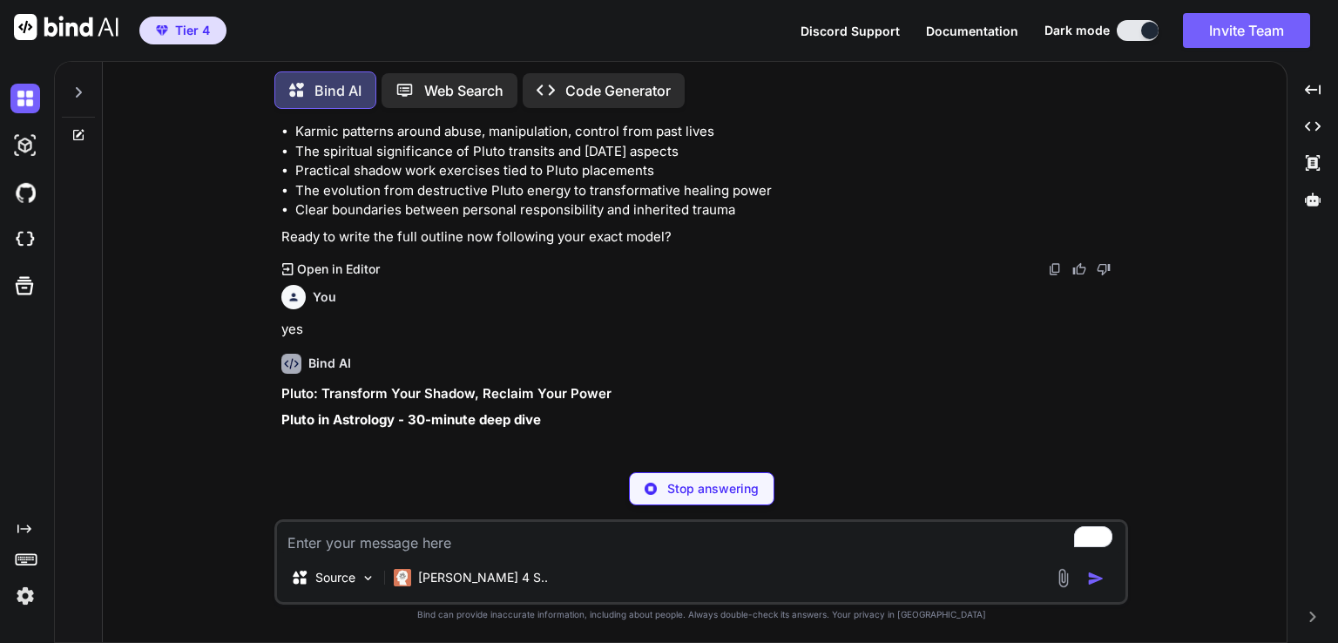
type textarea "x"
